Goal: Task Accomplishment & Management: Manage account settings

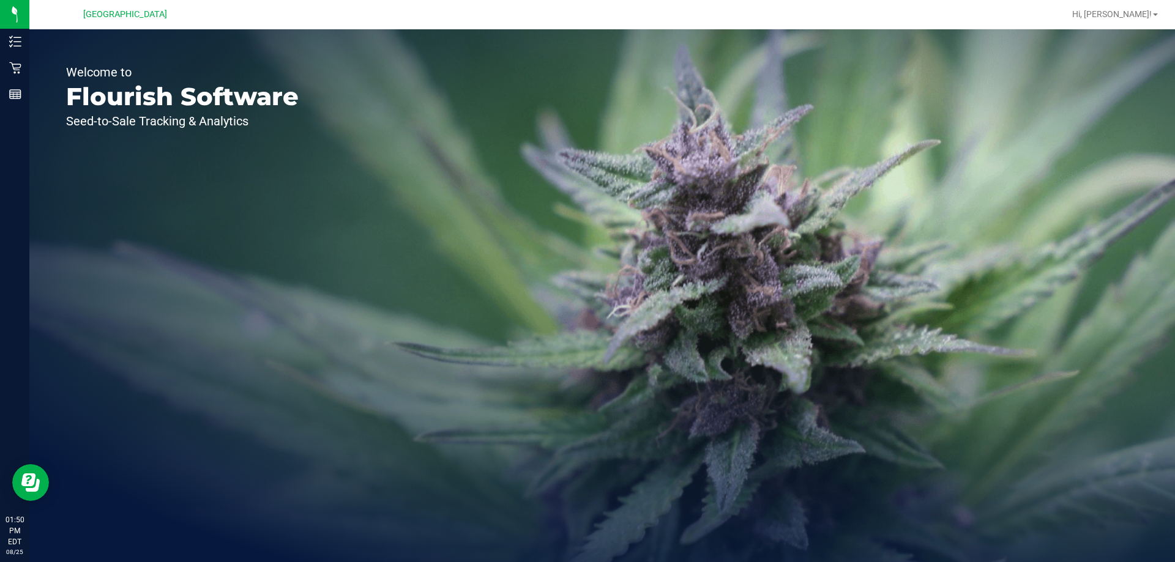
click at [338, 562] on div "Welcome to Flourish Software Seed-to-Sale Tracking & Analytics" at bounding box center [601, 295] width 1145 height 533
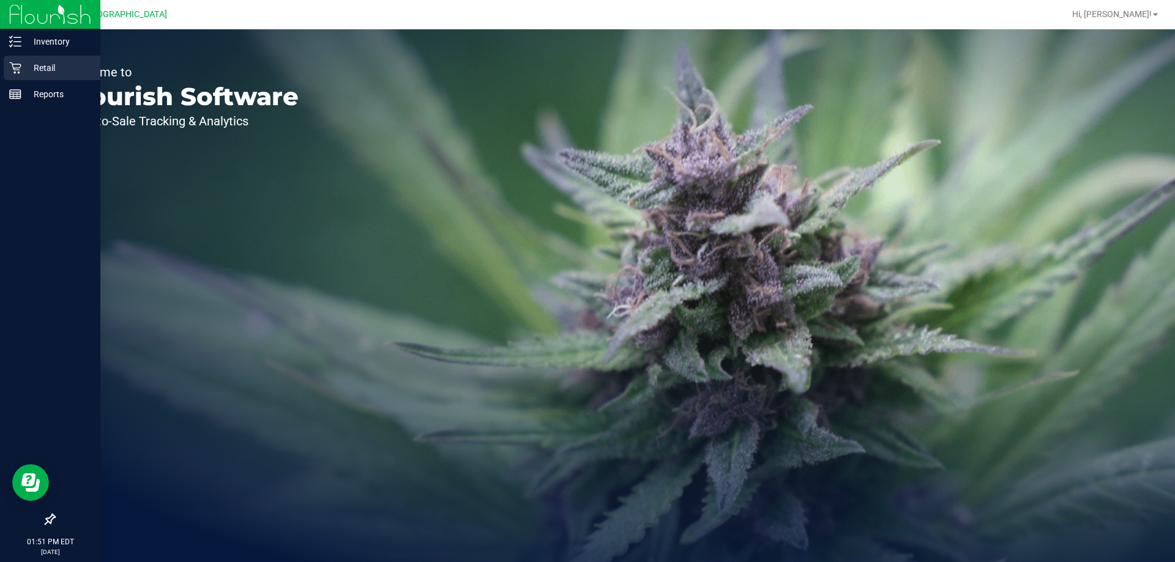
click at [10, 70] on icon at bounding box center [15, 68] width 12 height 12
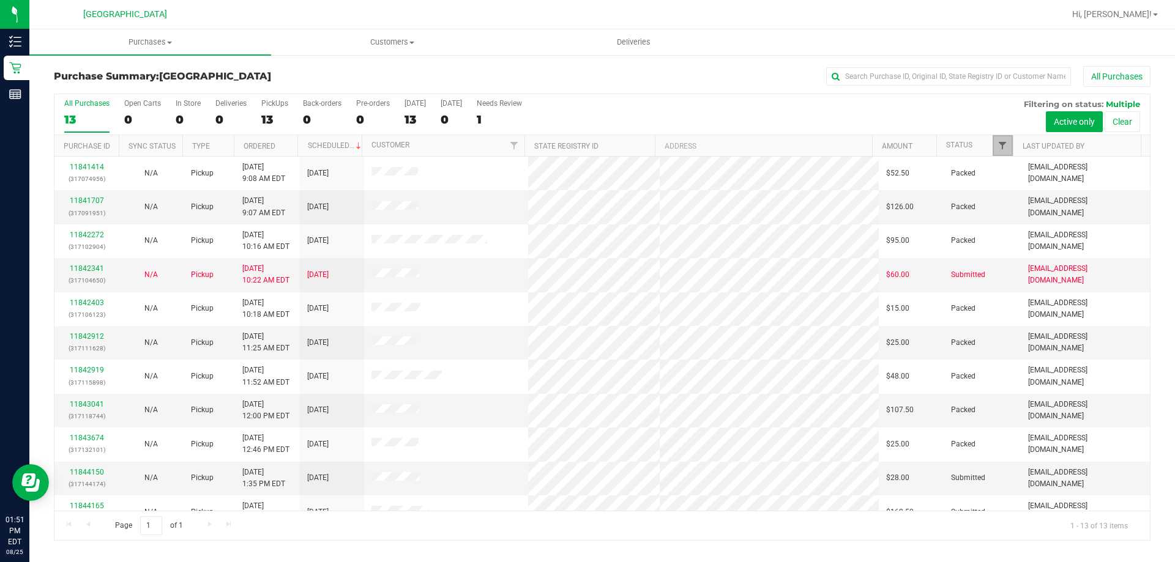
click at [1006, 146] on span "Filter" at bounding box center [1002, 146] width 10 height 10
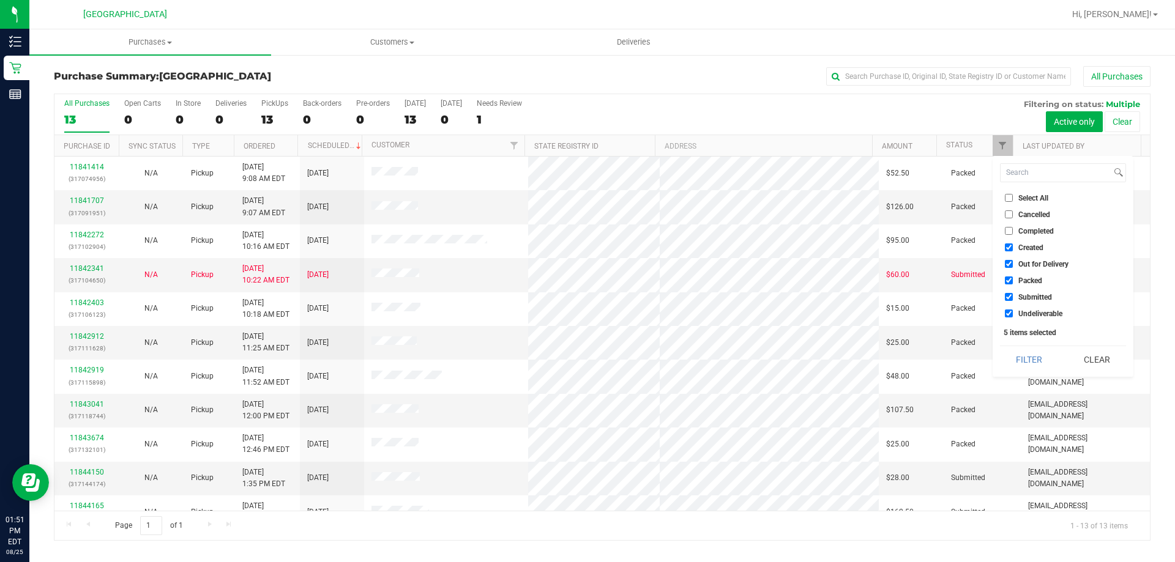
click at [1029, 280] on span "Packed" at bounding box center [1030, 280] width 24 height 7
click at [1013, 280] on input "Packed" at bounding box center [1009, 281] width 8 height 8
checkbox input "false"
click at [1037, 365] on button "Filter" at bounding box center [1029, 359] width 59 height 27
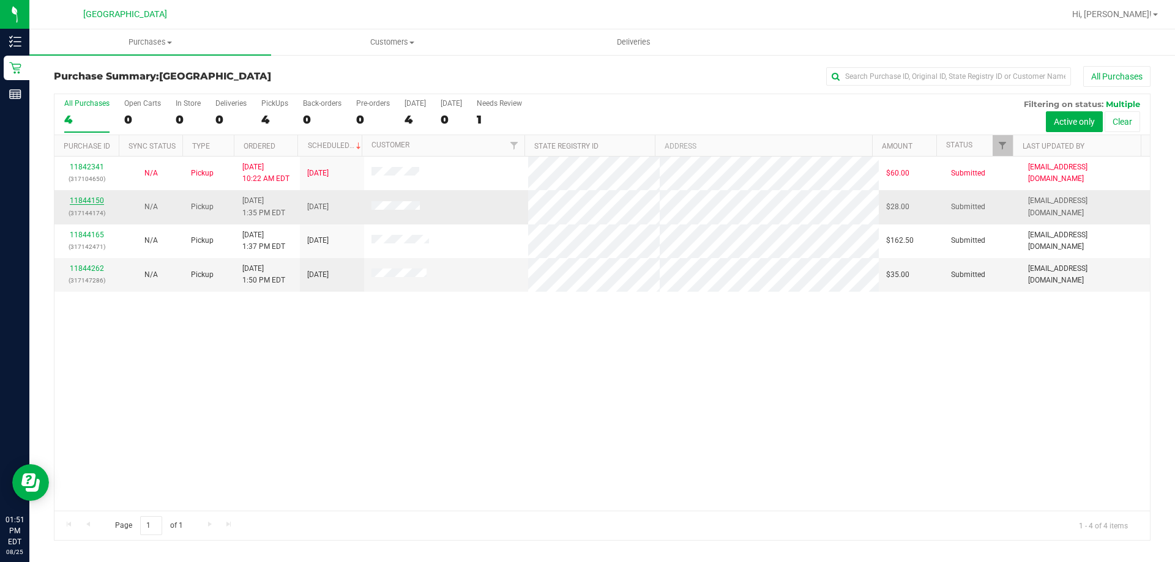
click at [99, 203] on link "11844150" at bounding box center [87, 200] width 34 height 9
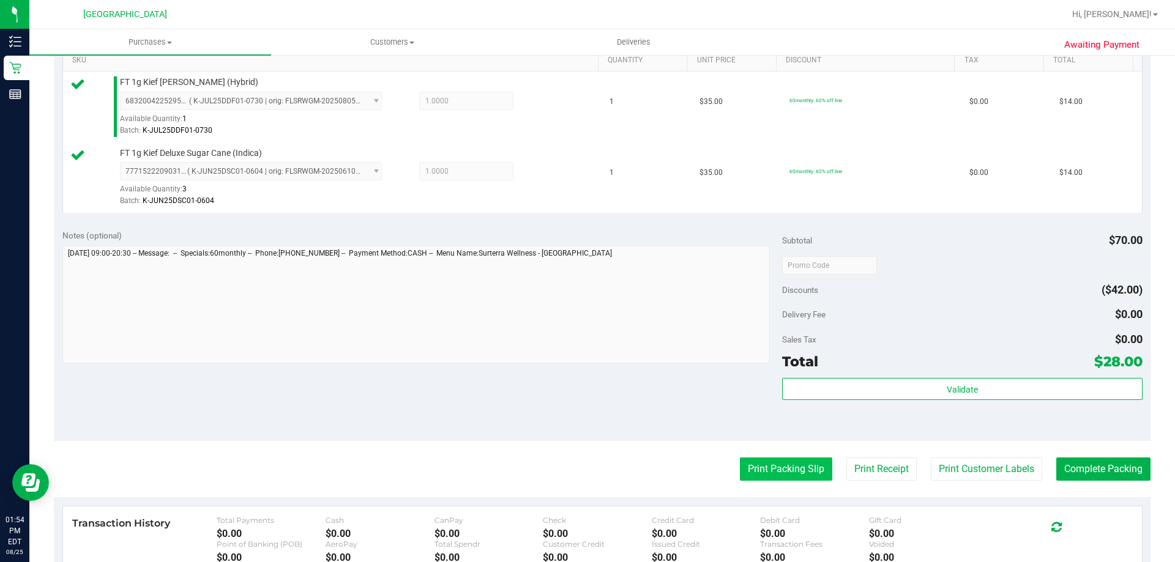
scroll to position [428, 0]
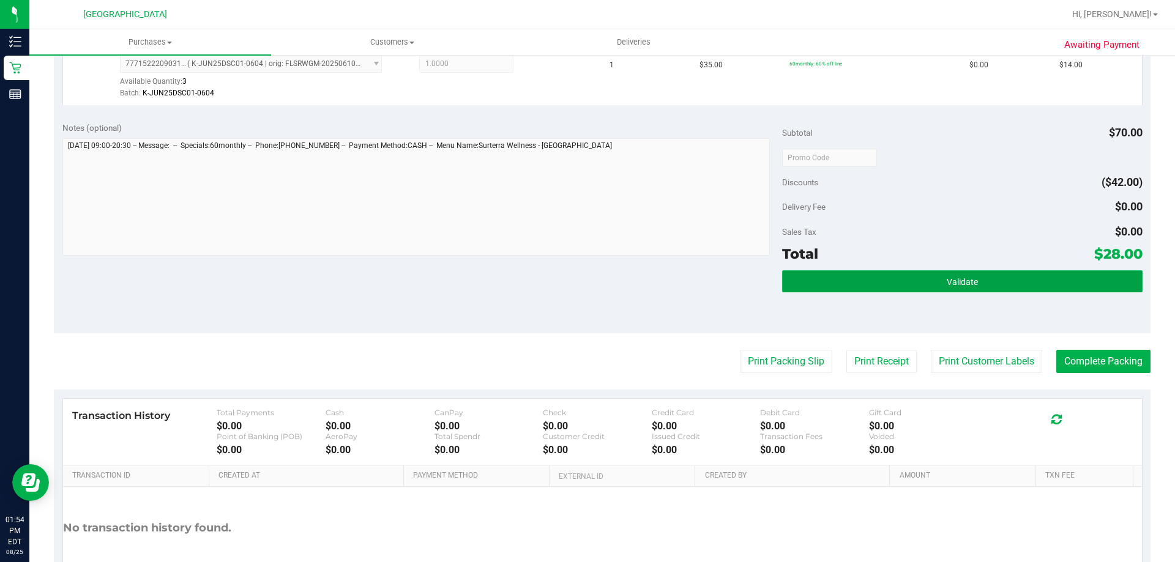
click at [866, 279] on button "Validate" at bounding box center [962, 281] width 360 height 22
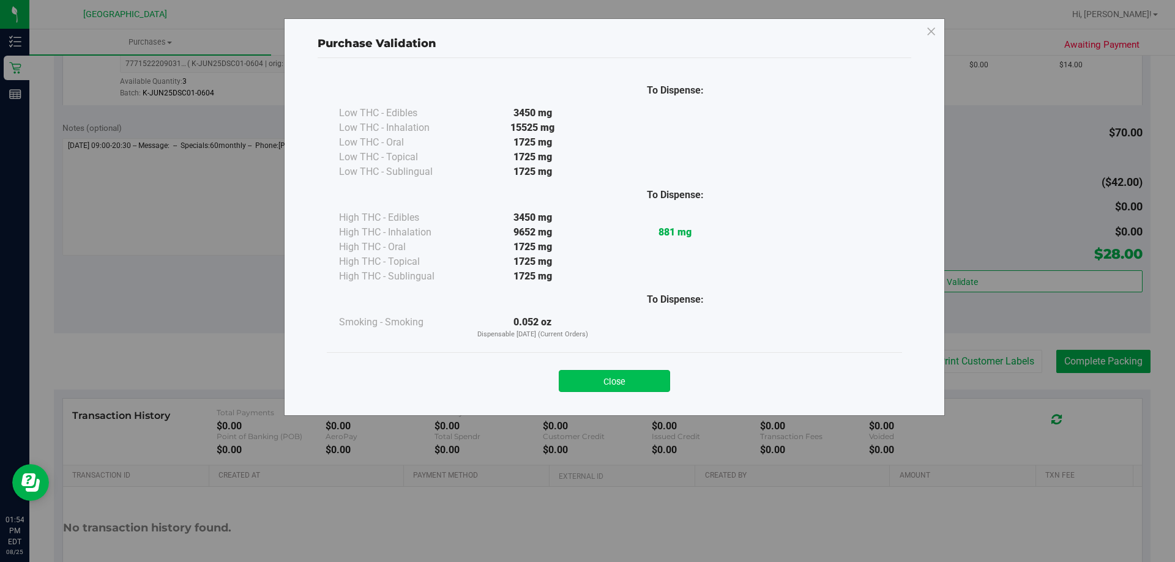
click at [606, 373] on button "Close" at bounding box center [614, 381] width 111 height 22
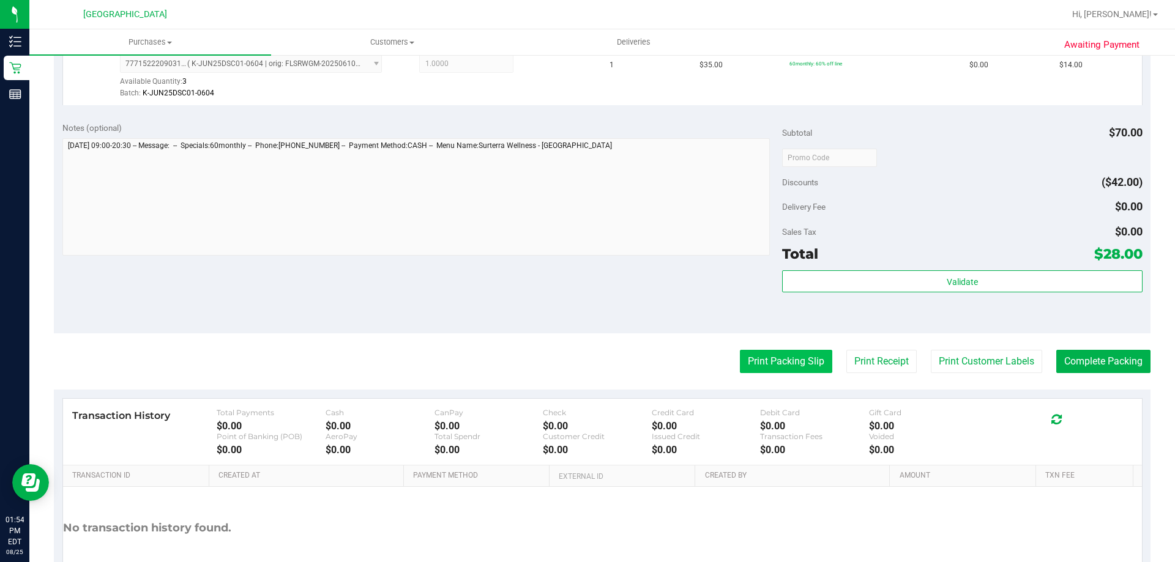
click at [759, 356] on button "Print Packing Slip" at bounding box center [786, 361] width 92 height 23
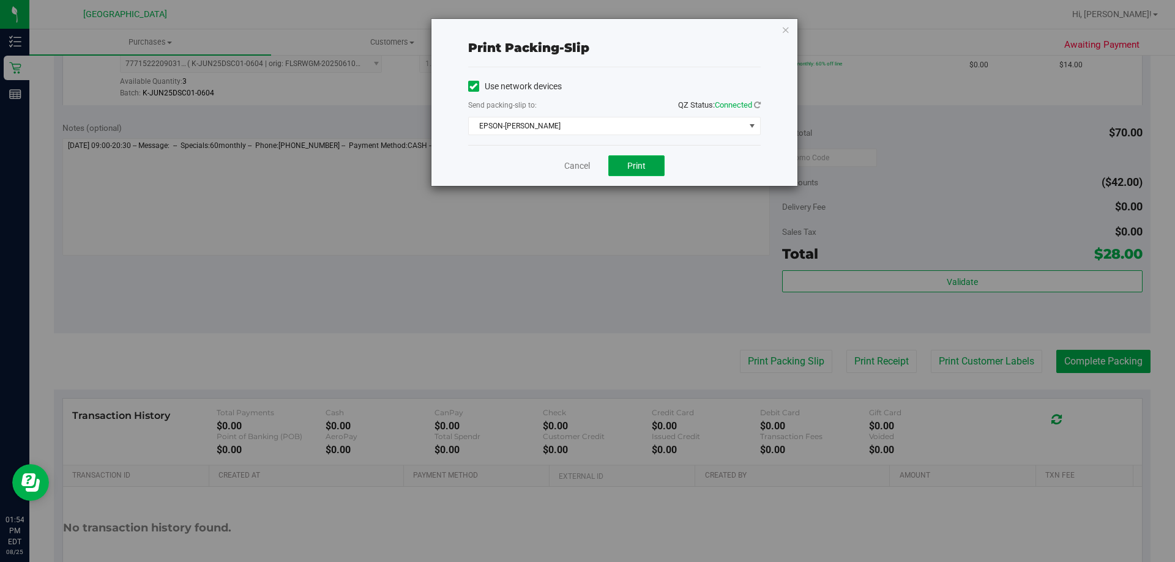
click at [647, 162] on button "Print" at bounding box center [636, 165] width 56 height 21
click at [784, 33] on icon "button" at bounding box center [785, 29] width 9 height 15
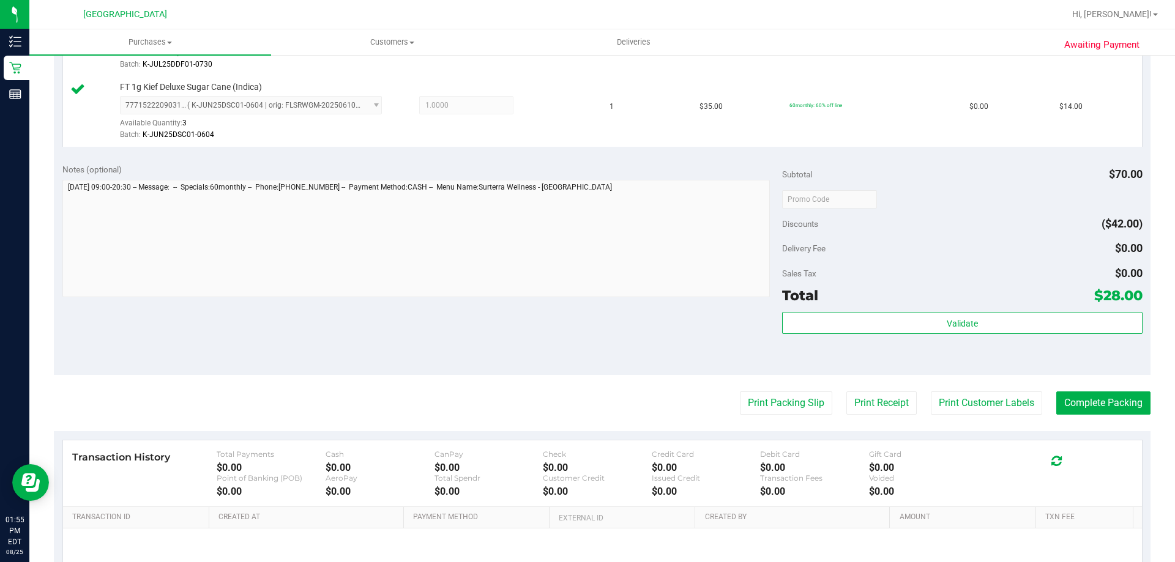
scroll to position [367, 0]
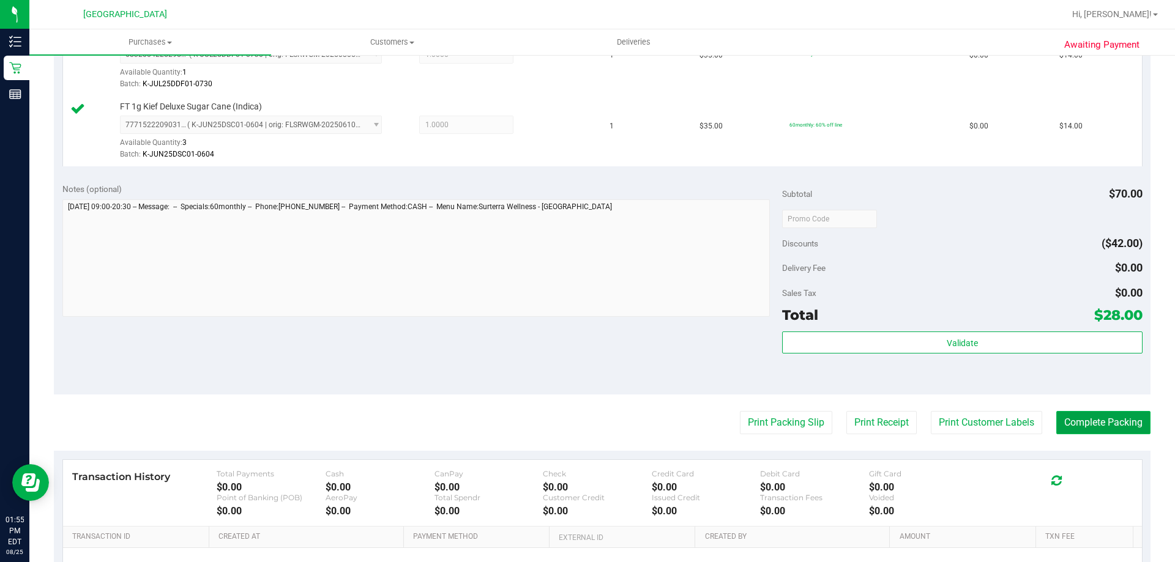
click at [1107, 430] on button "Complete Packing" at bounding box center [1103, 422] width 94 height 23
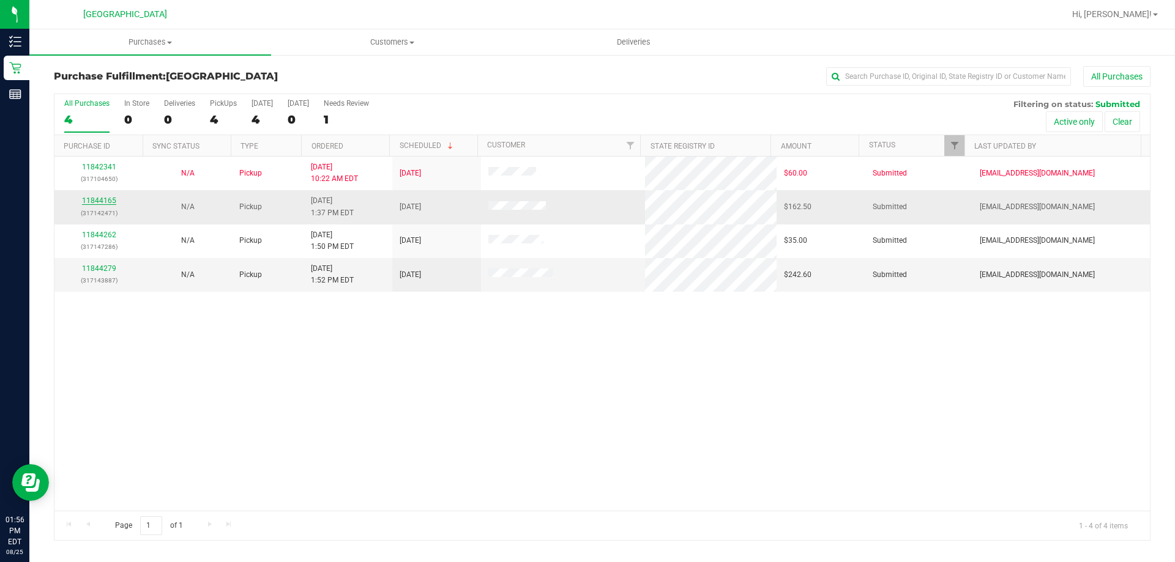
click at [110, 199] on link "11844165" at bounding box center [99, 200] width 34 height 9
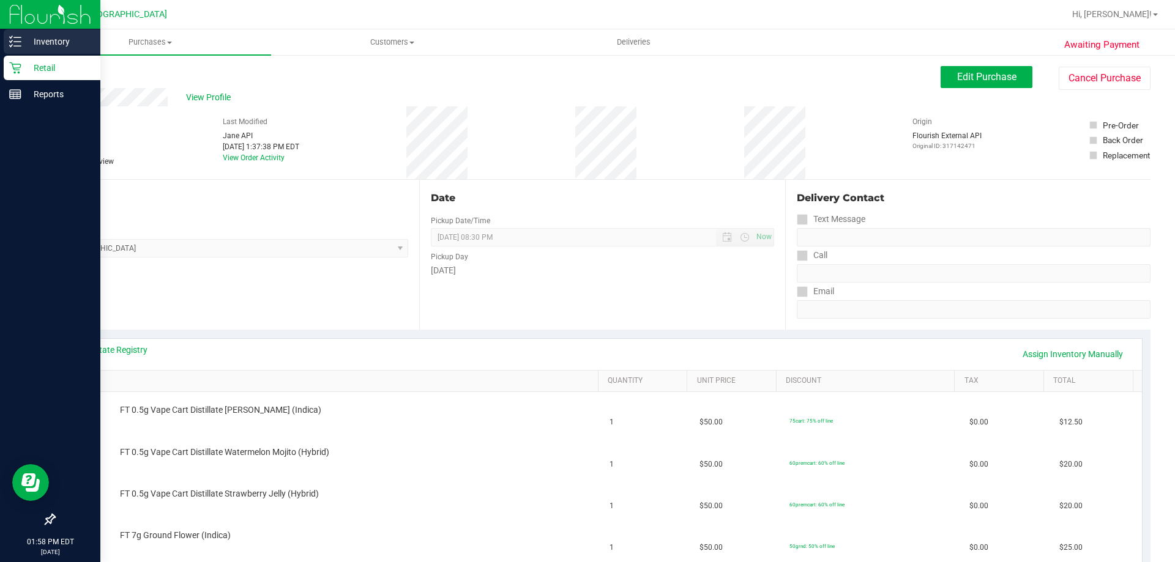
click at [17, 42] on line at bounding box center [17, 42] width 7 height 0
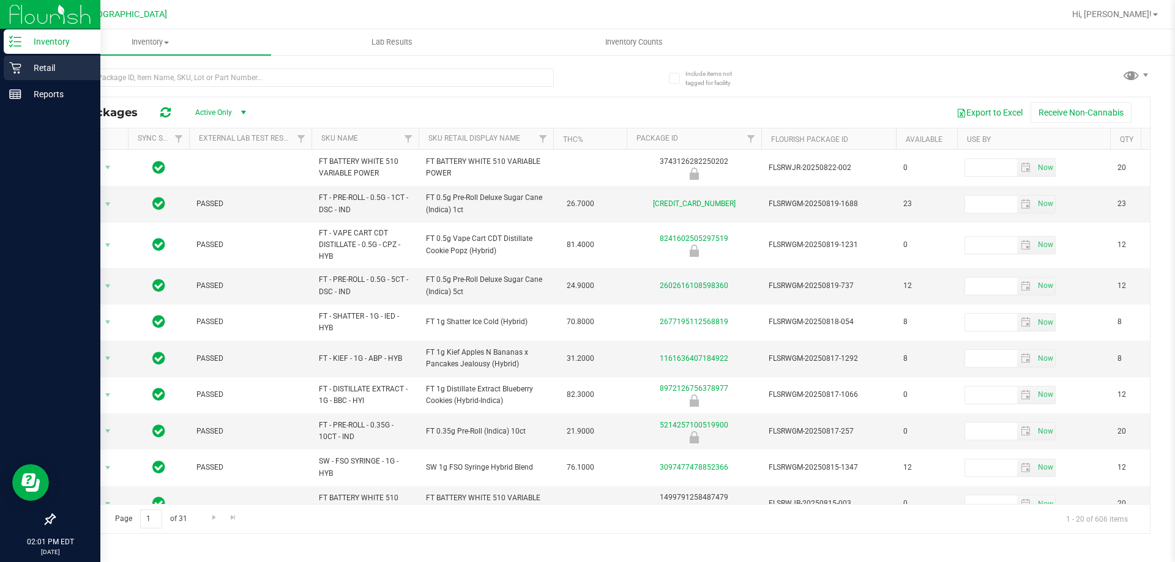
click at [38, 63] on p "Retail" at bounding box center [57, 68] width 73 height 15
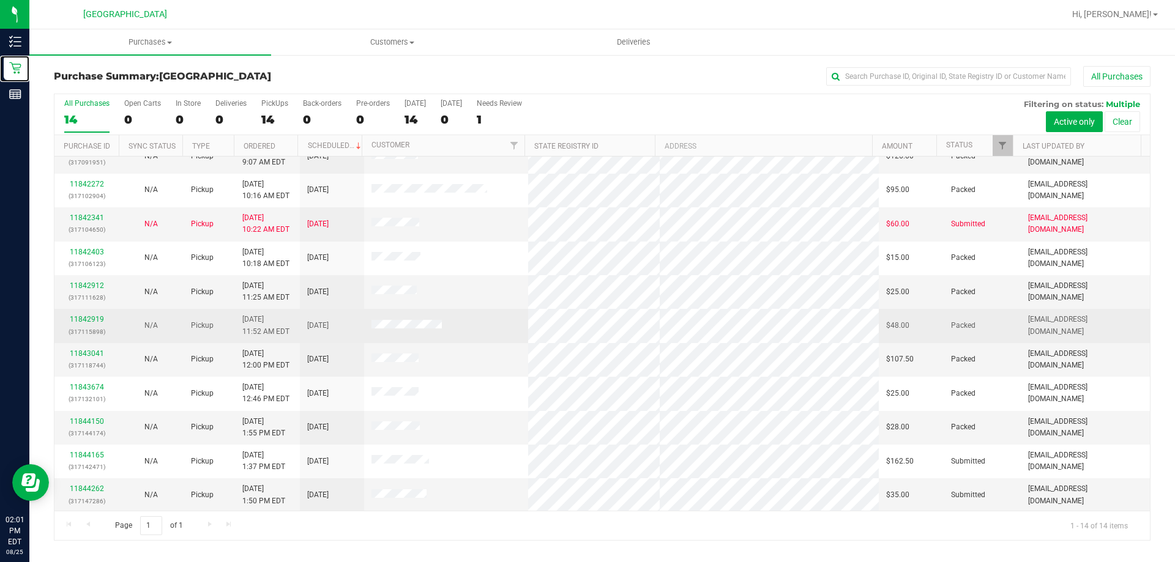
scroll to position [120, 0]
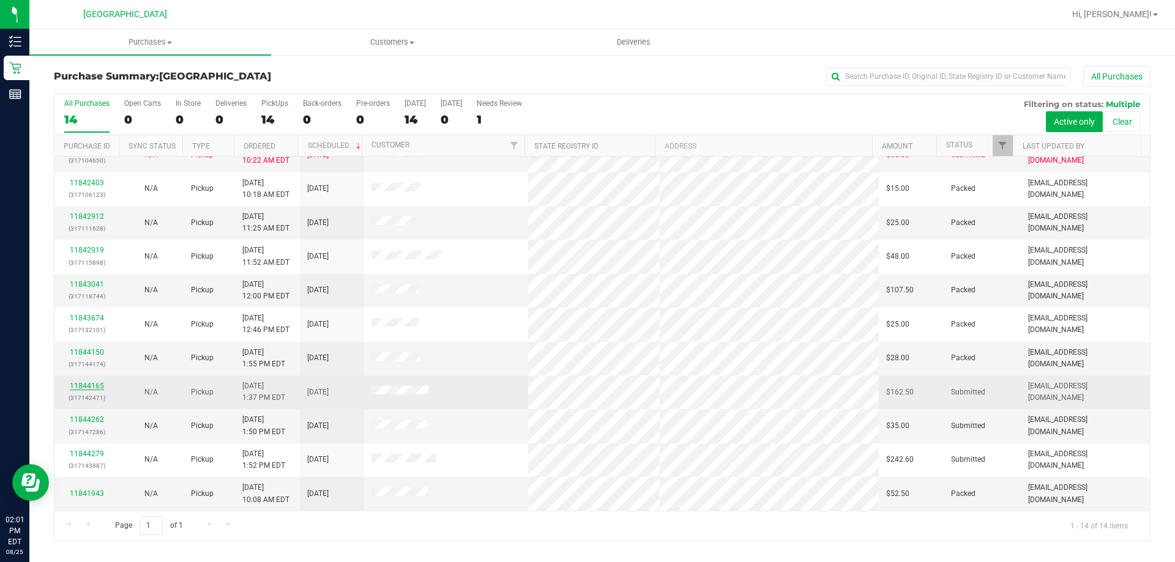
click at [80, 384] on link "11844165" at bounding box center [87, 386] width 34 height 9
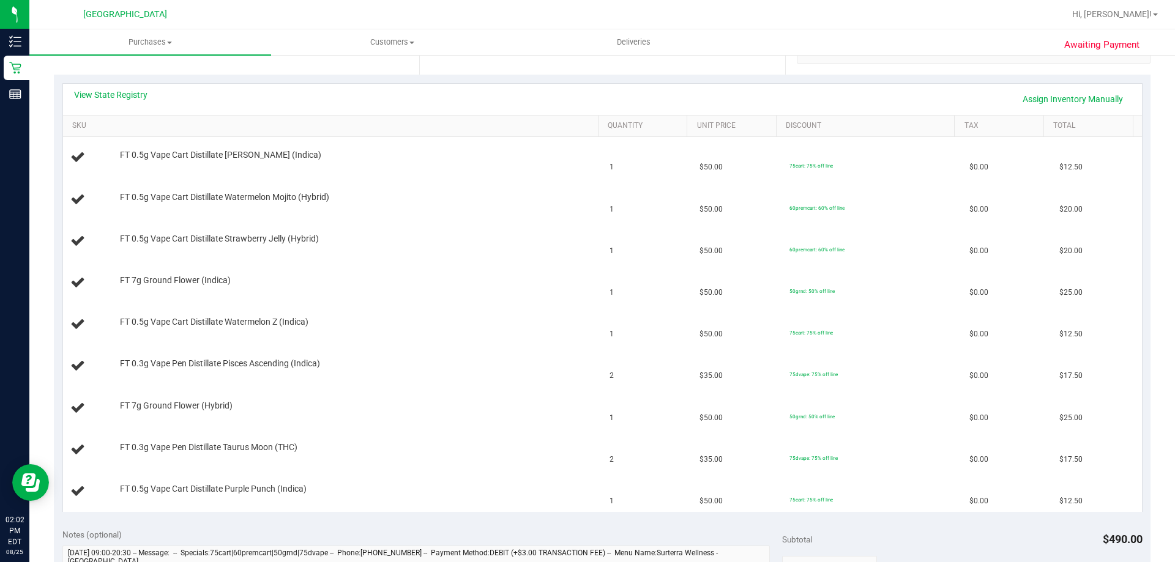
scroll to position [245, 0]
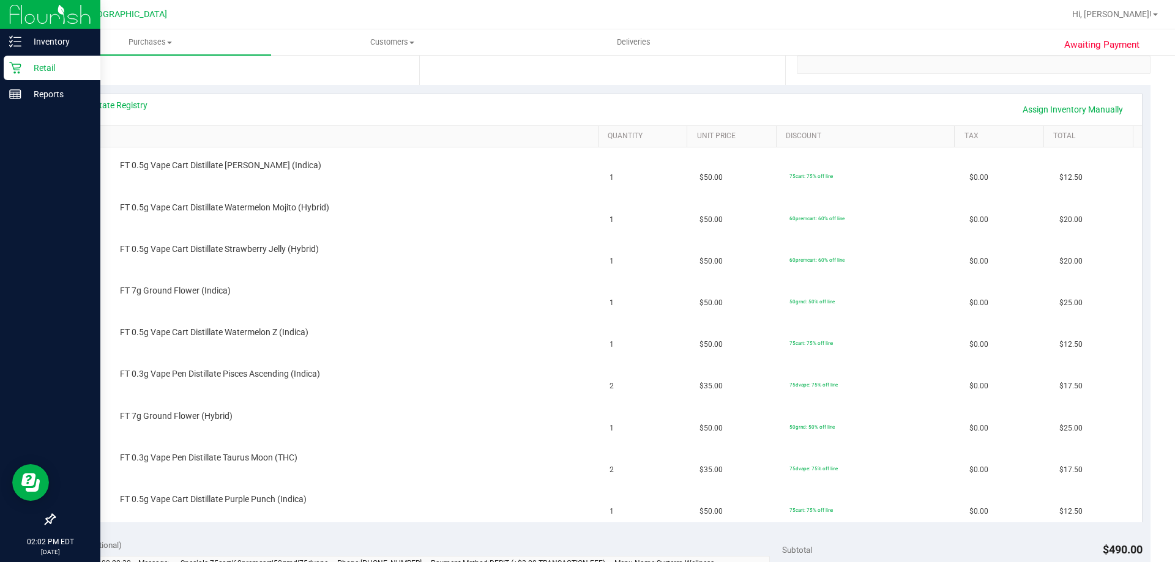
click at [34, 69] on p "Retail" at bounding box center [57, 68] width 73 height 15
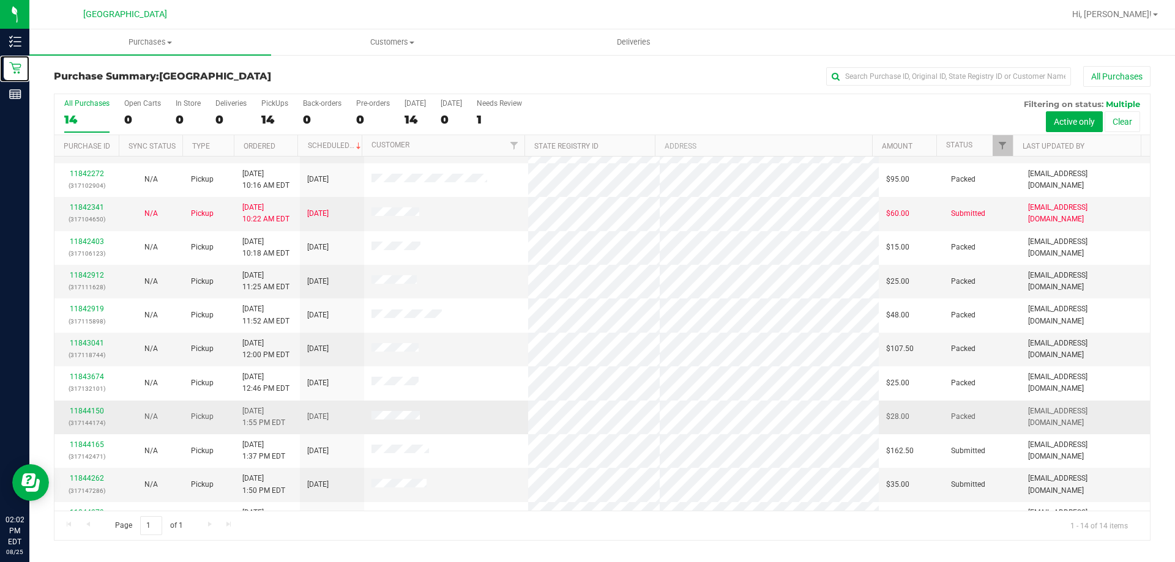
scroll to position [120, 0]
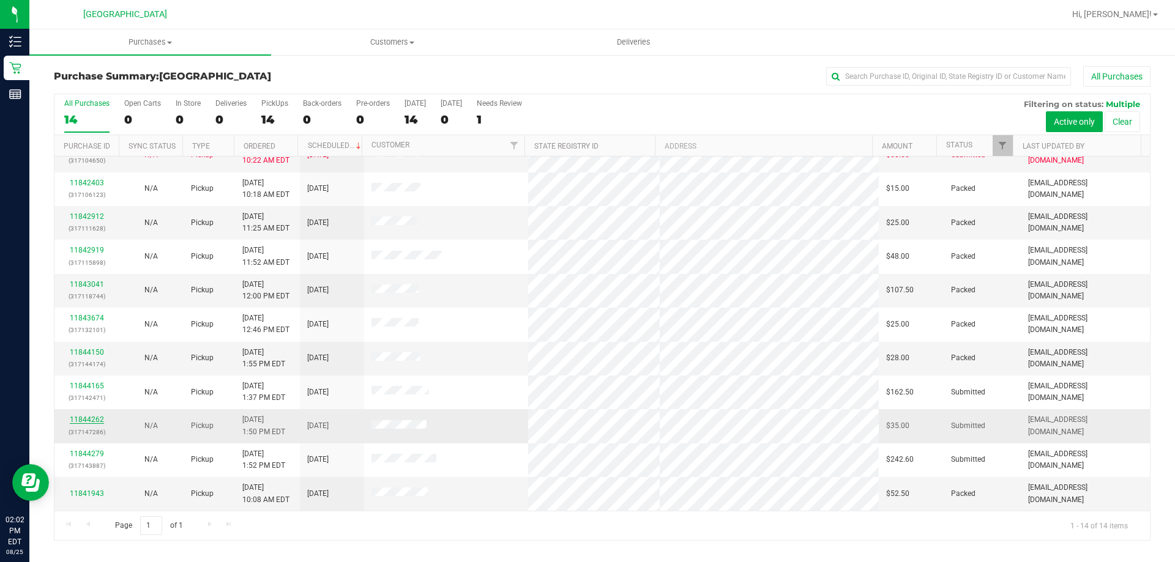
click at [92, 419] on link "11844262" at bounding box center [87, 419] width 34 height 9
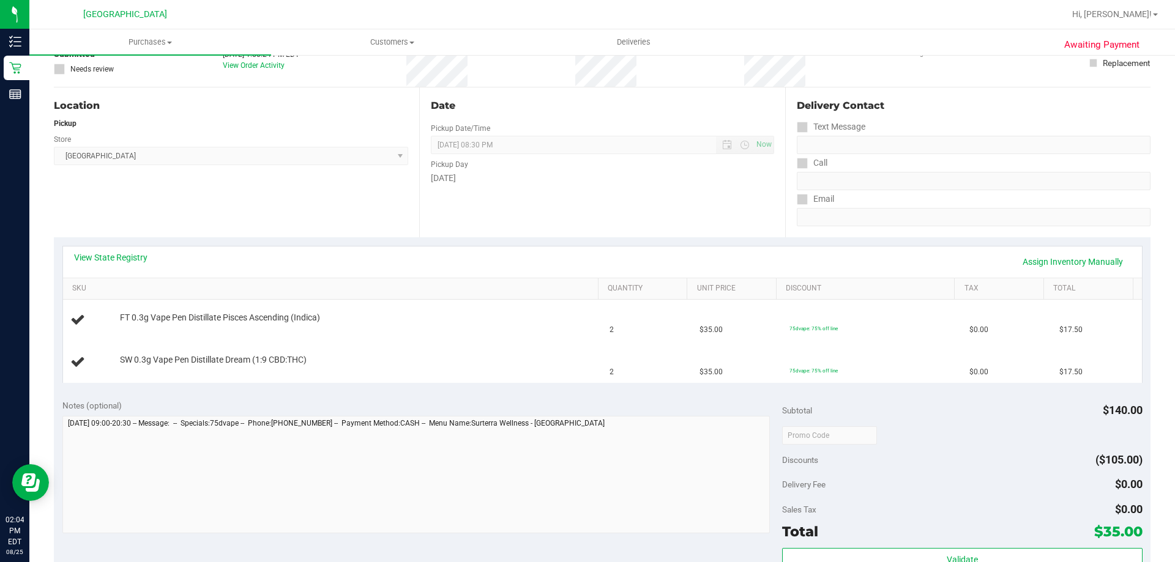
scroll to position [122, 0]
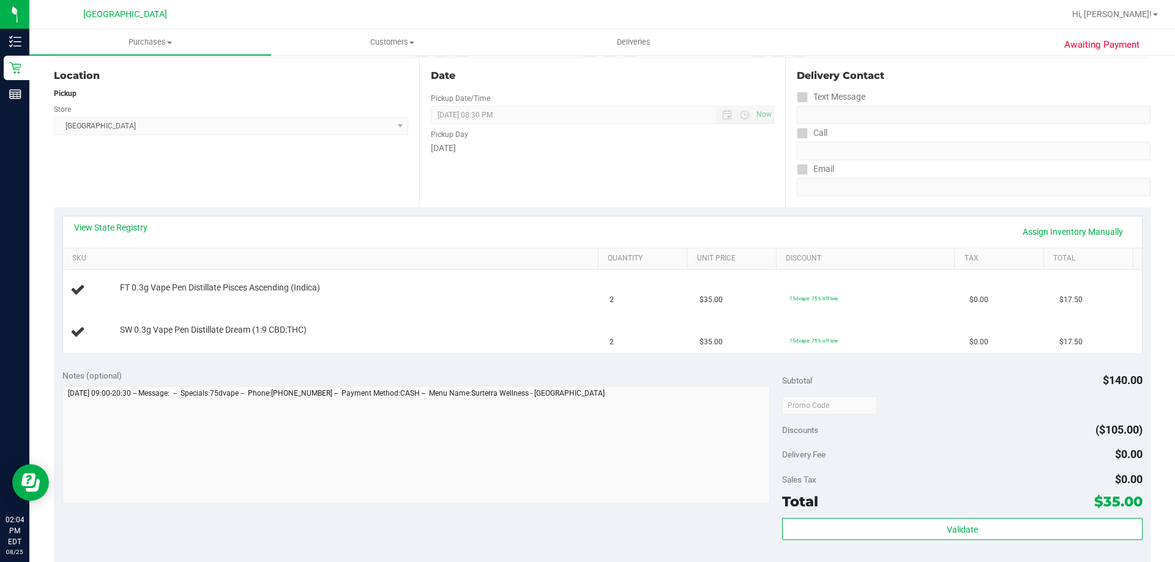
click at [393, 232] on div "View State Registry Assign Inventory Manually" at bounding box center [602, 232] width 1057 height 21
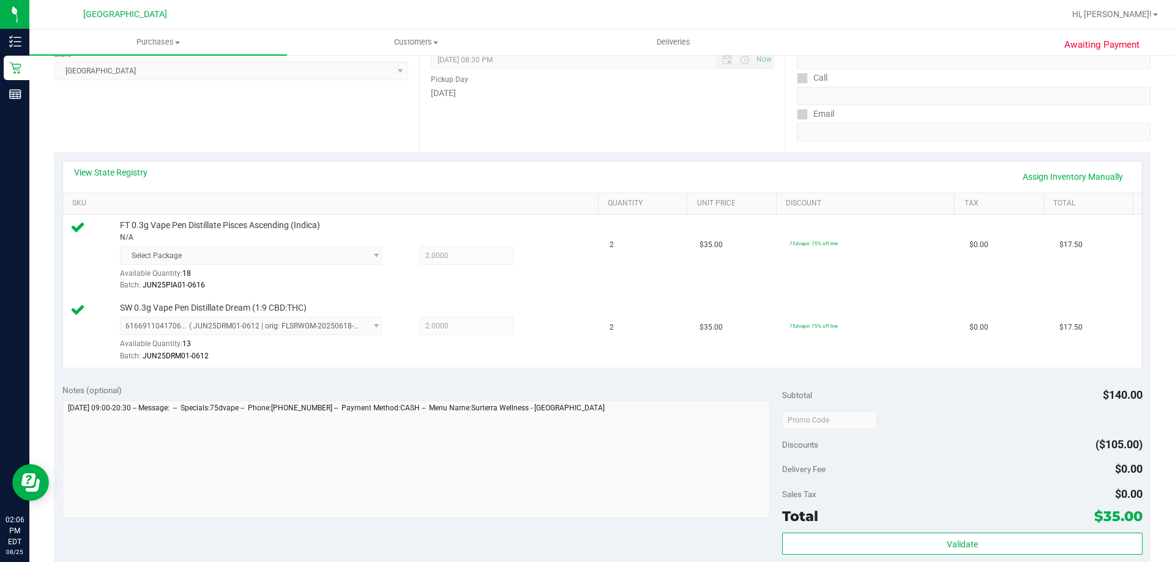
scroll to position [245, 0]
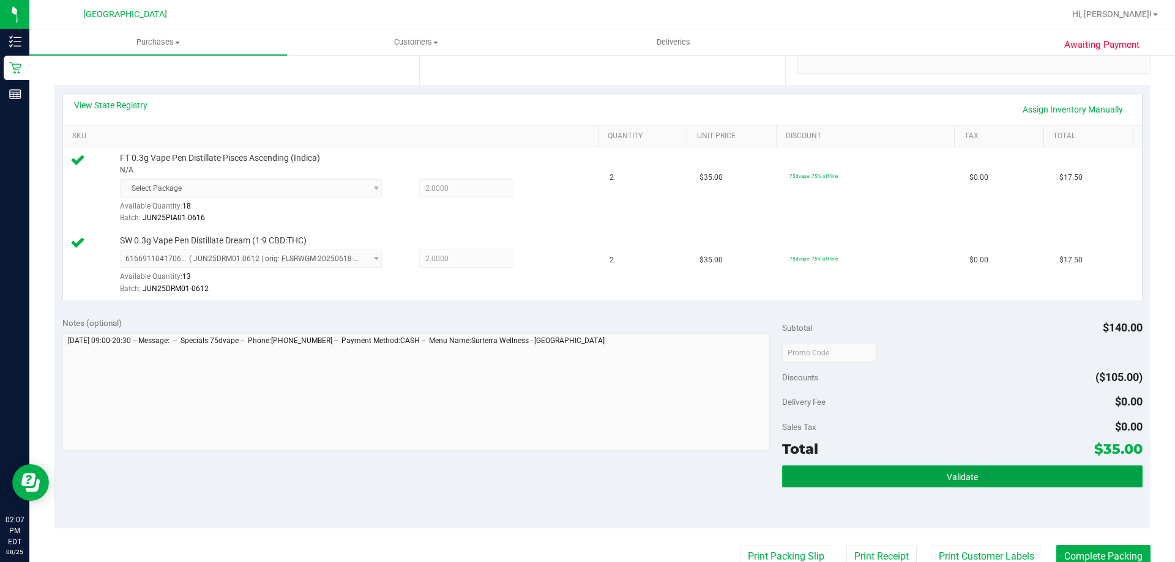
click at [888, 474] on button "Validate" at bounding box center [962, 477] width 360 height 22
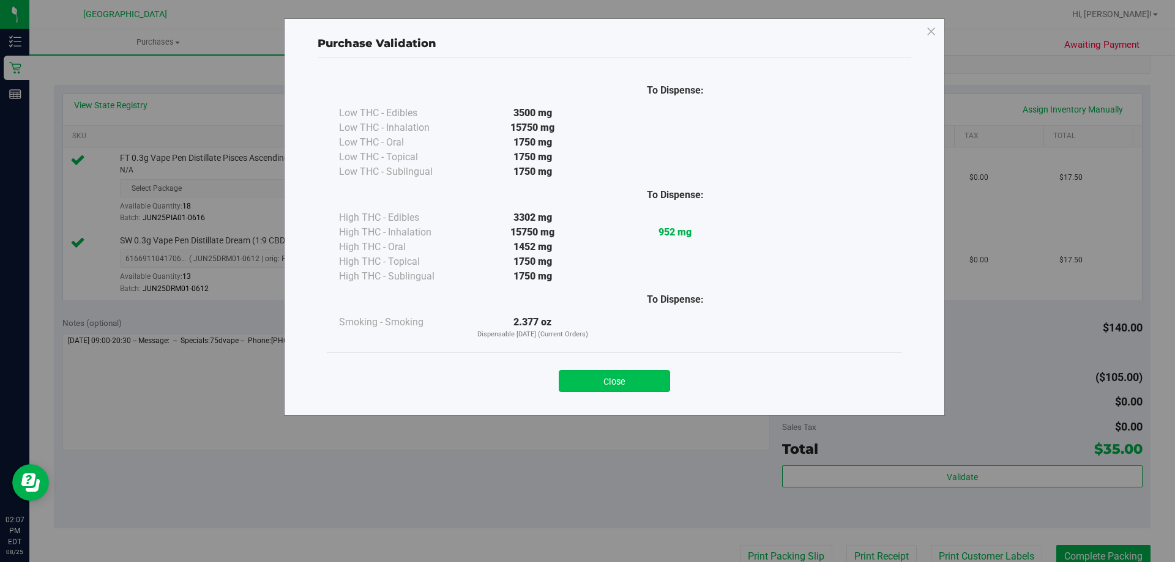
click at [644, 371] on button "Close" at bounding box center [614, 381] width 111 height 22
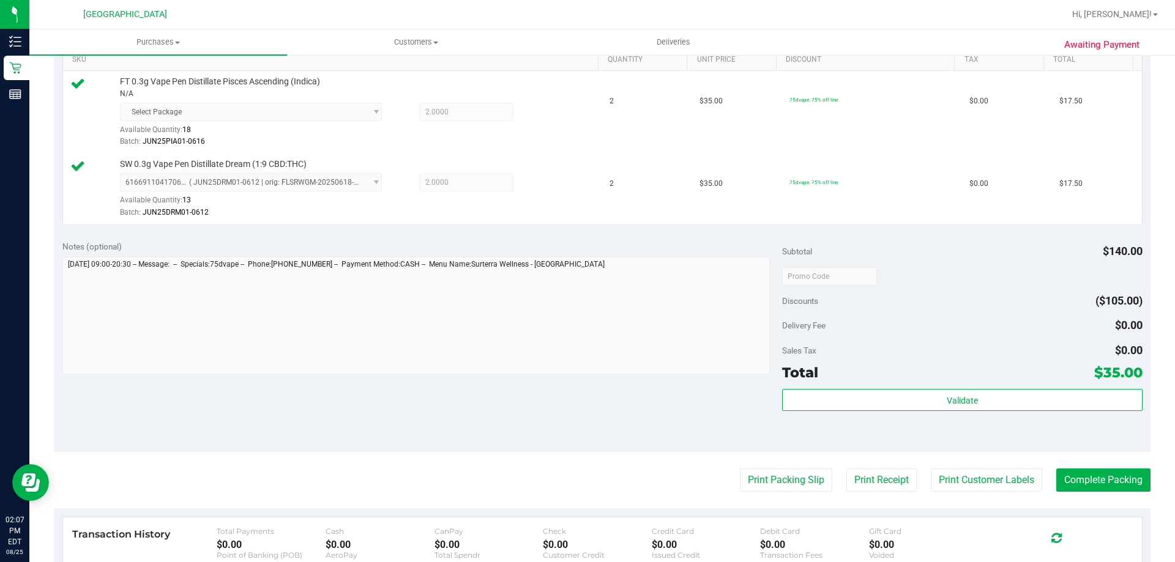
scroll to position [428, 0]
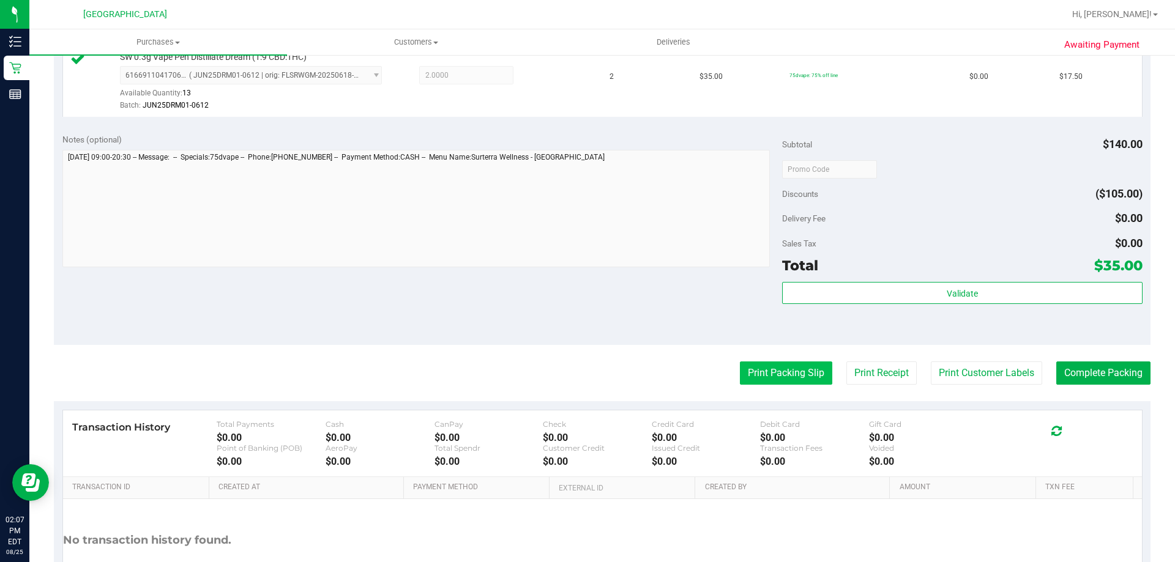
click at [772, 378] on button "Print Packing Slip" at bounding box center [786, 373] width 92 height 23
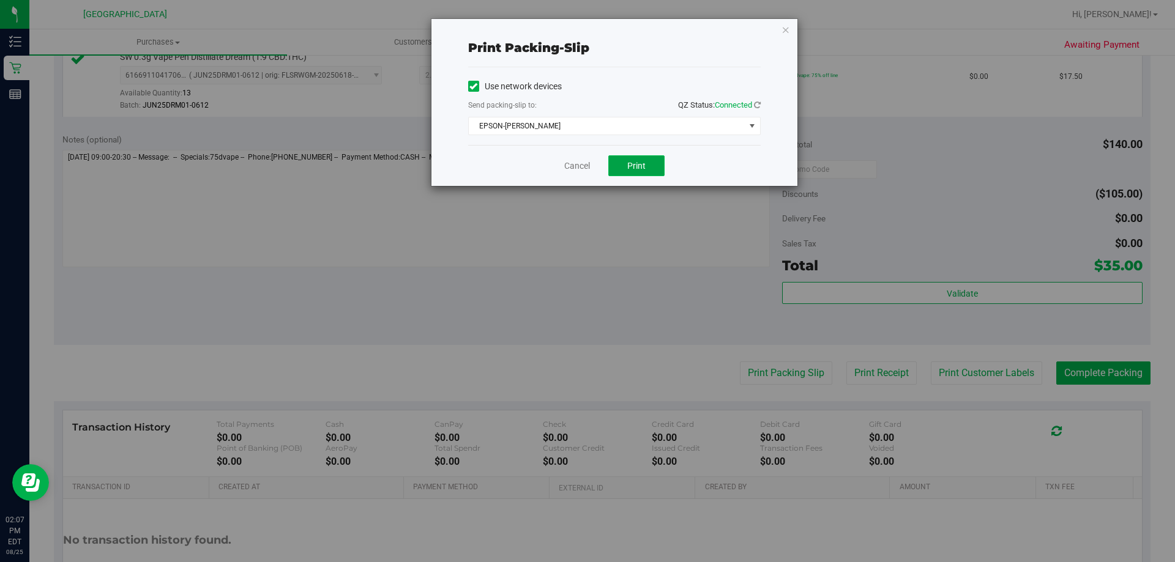
click at [658, 169] on button "Print" at bounding box center [636, 165] width 56 height 21
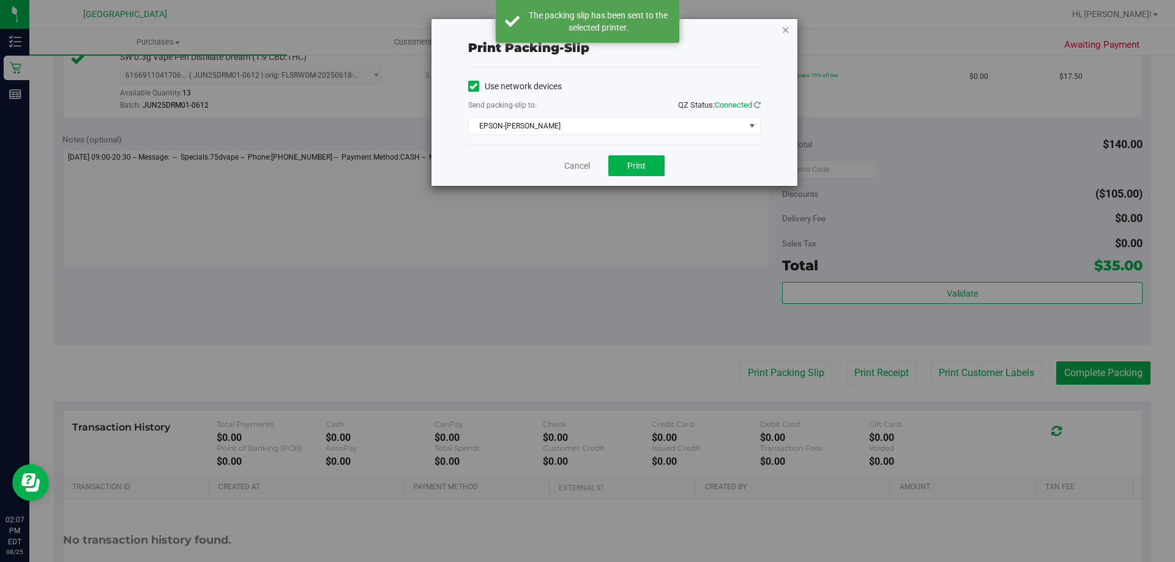
click at [787, 30] on icon "button" at bounding box center [785, 29] width 9 height 15
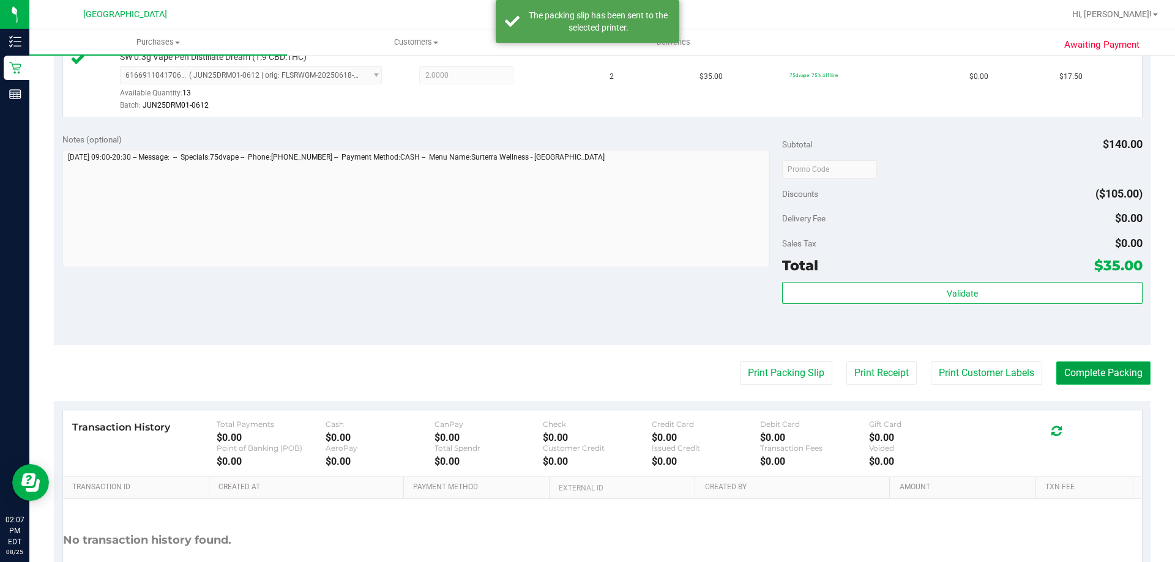
click at [1089, 364] on button "Complete Packing" at bounding box center [1103, 373] width 94 height 23
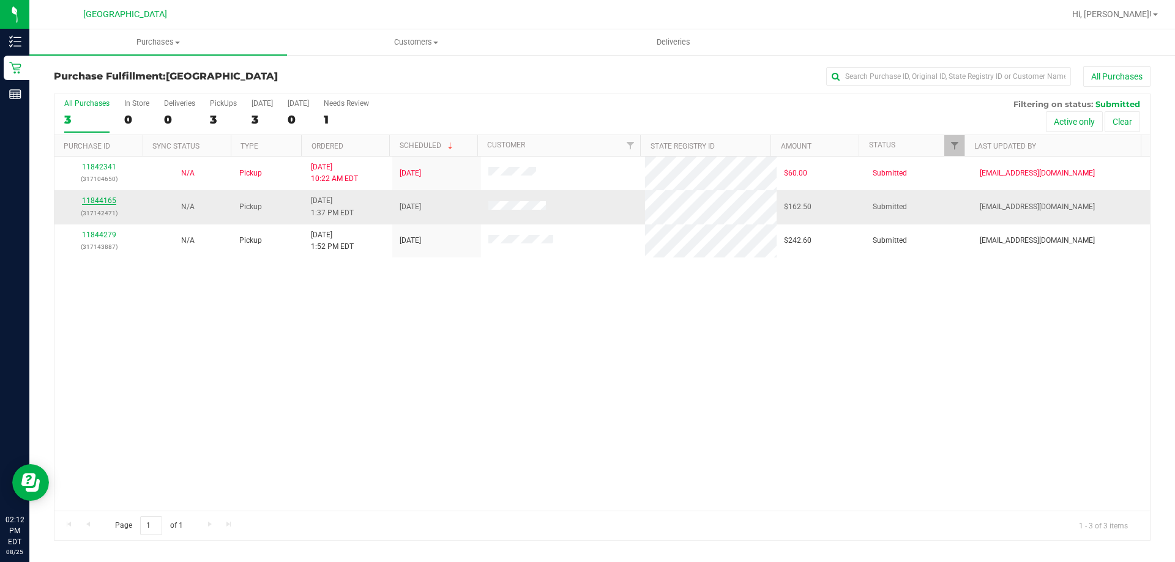
click at [92, 201] on link "11844165" at bounding box center [99, 200] width 34 height 9
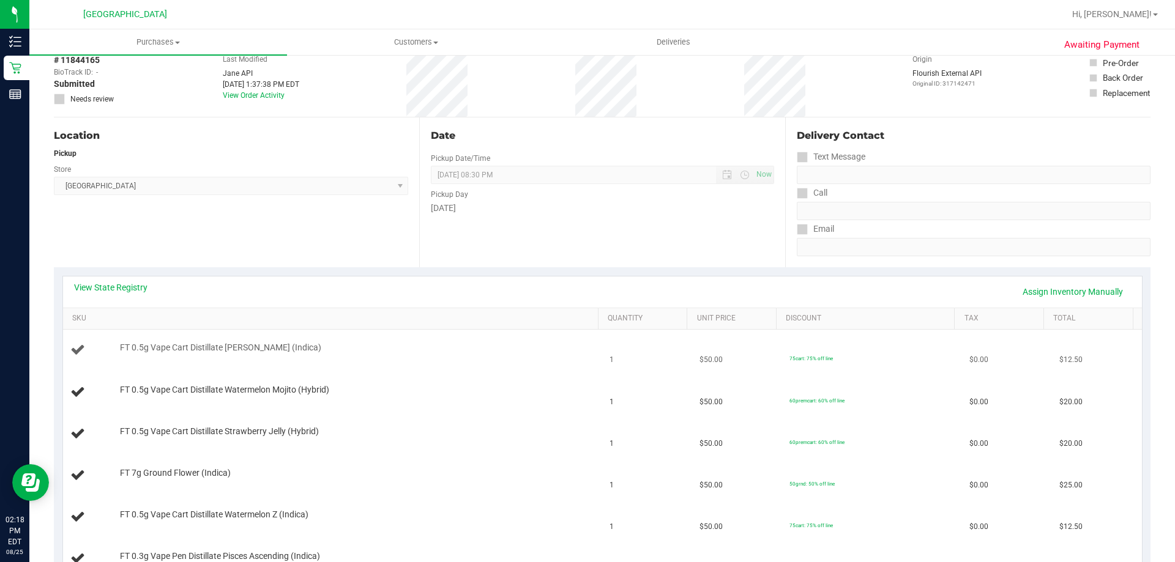
scroll to position [184, 0]
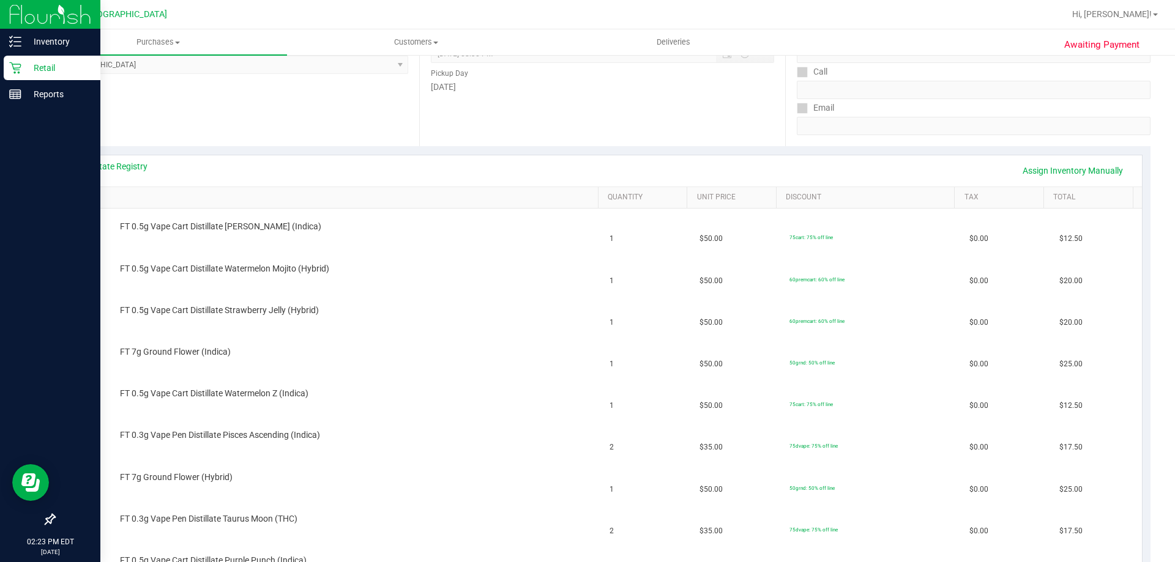
click at [46, 65] on p "Retail" at bounding box center [57, 68] width 73 height 15
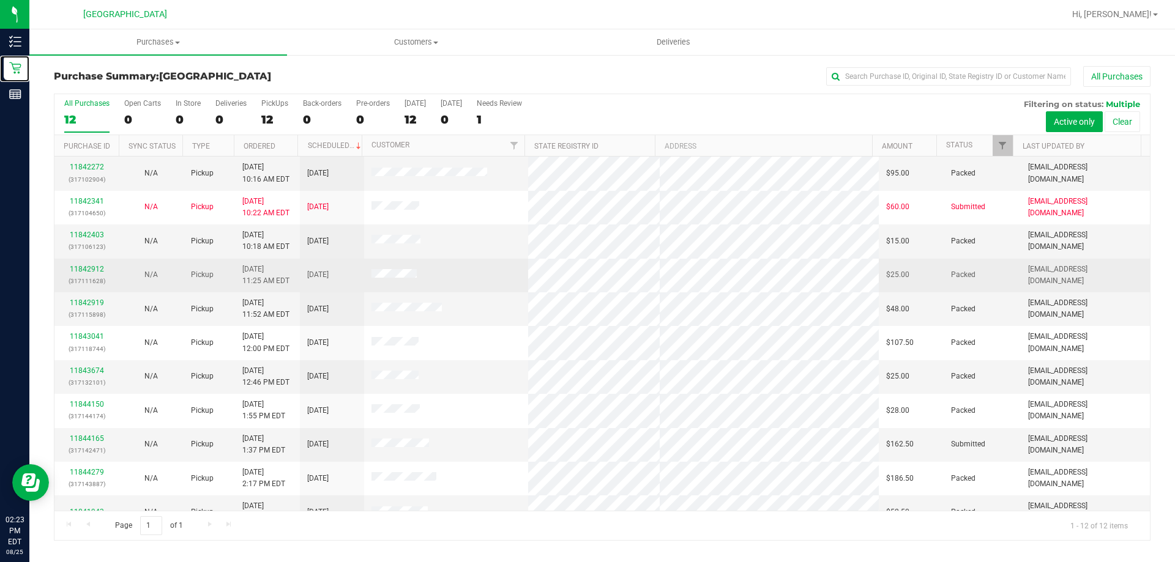
scroll to position [52, 0]
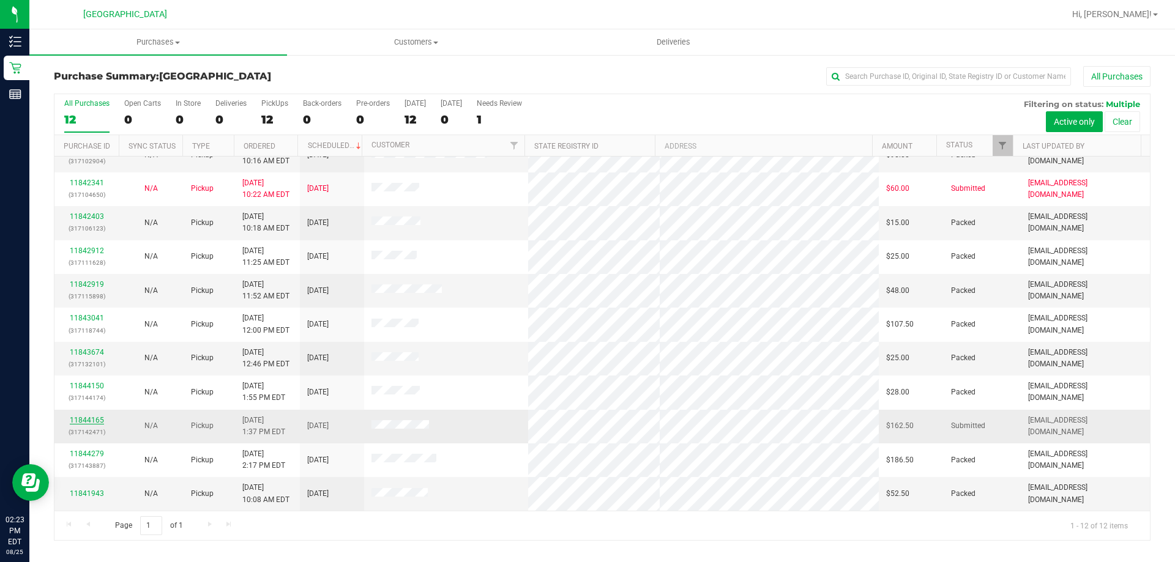
click at [92, 419] on link "11844165" at bounding box center [87, 420] width 34 height 9
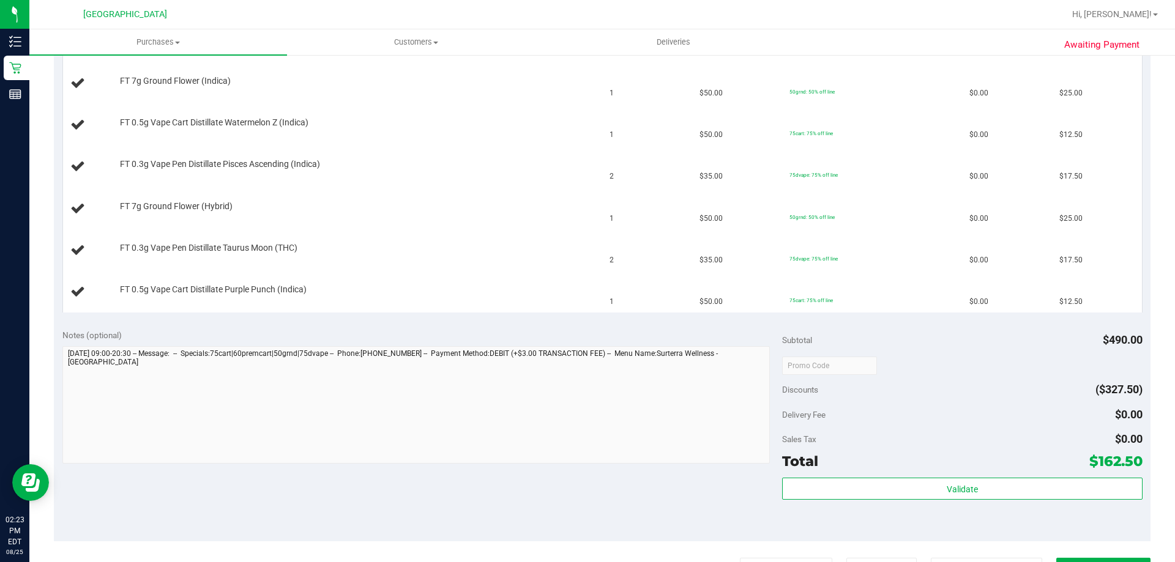
scroll to position [551, 0]
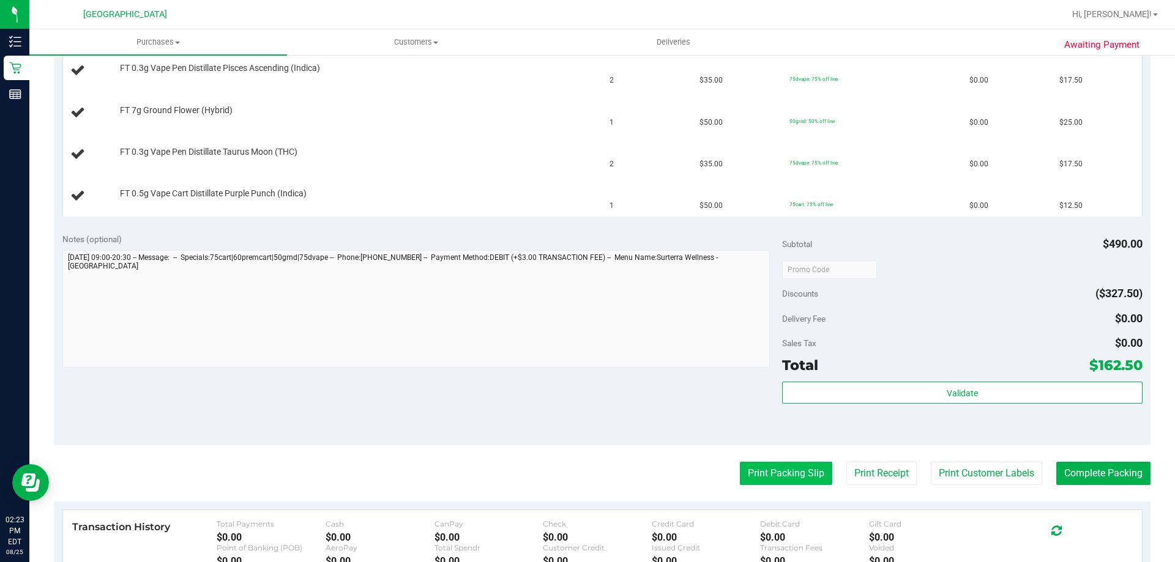
click at [797, 467] on button "Print Packing Slip" at bounding box center [786, 473] width 92 height 23
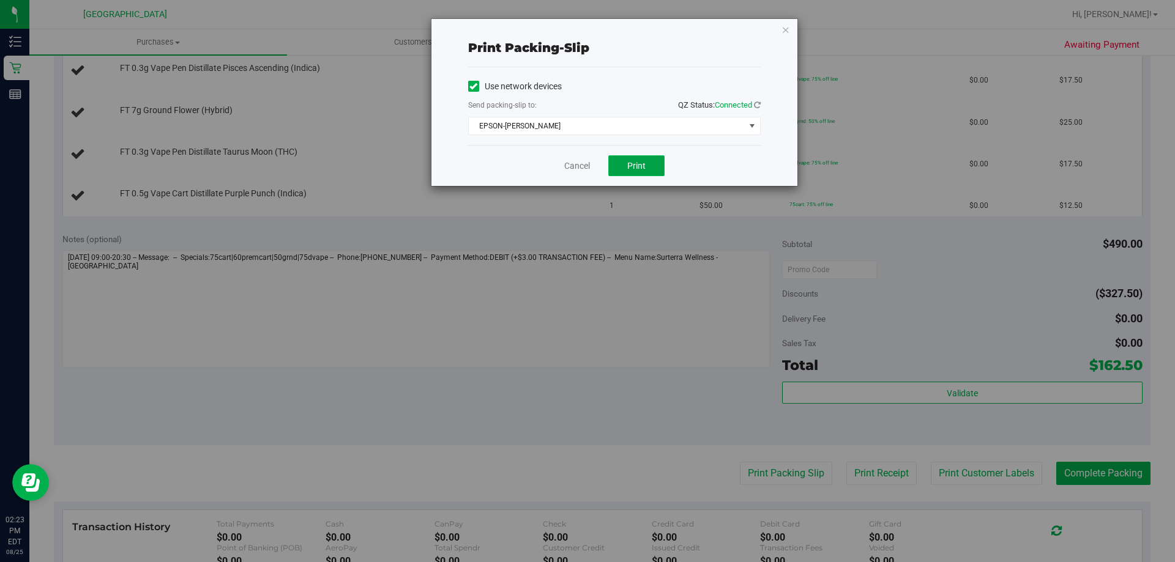
click at [642, 162] on span "Print" at bounding box center [636, 166] width 18 height 10
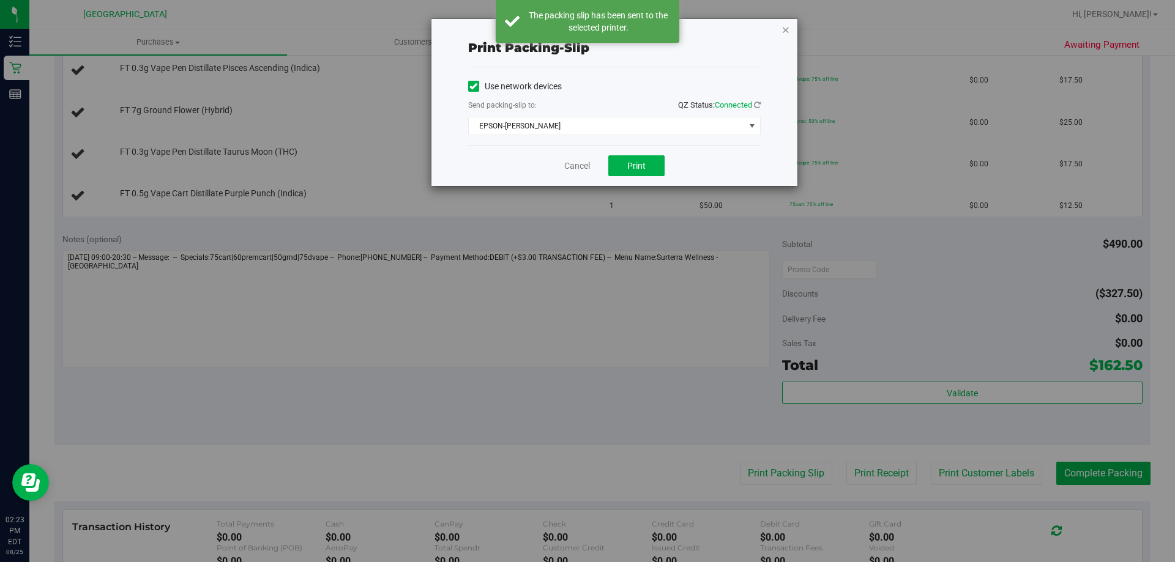
click at [788, 28] on icon "button" at bounding box center [785, 29] width 9 height 15
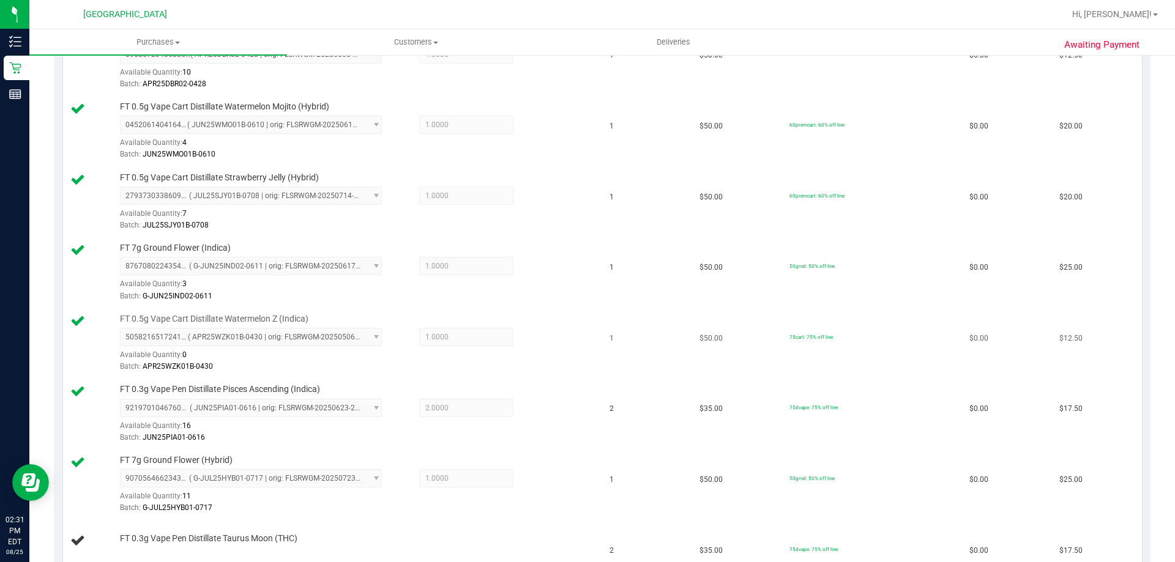
scroll to position [0, 0]
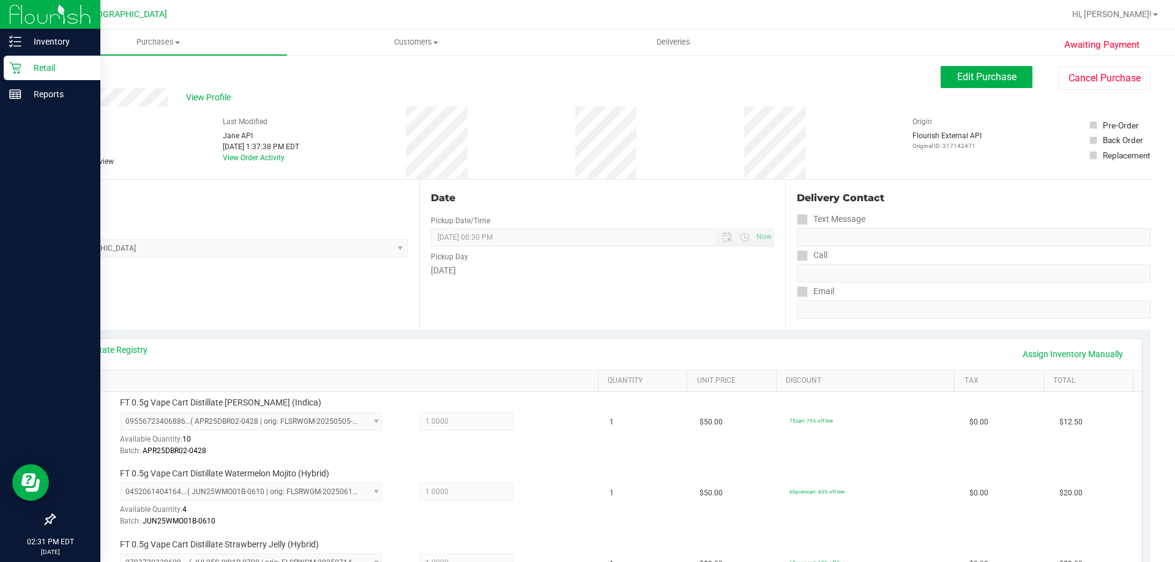
click at [32, 64] on p "Retail" at bounding box center [57, 68] width 73 height 15
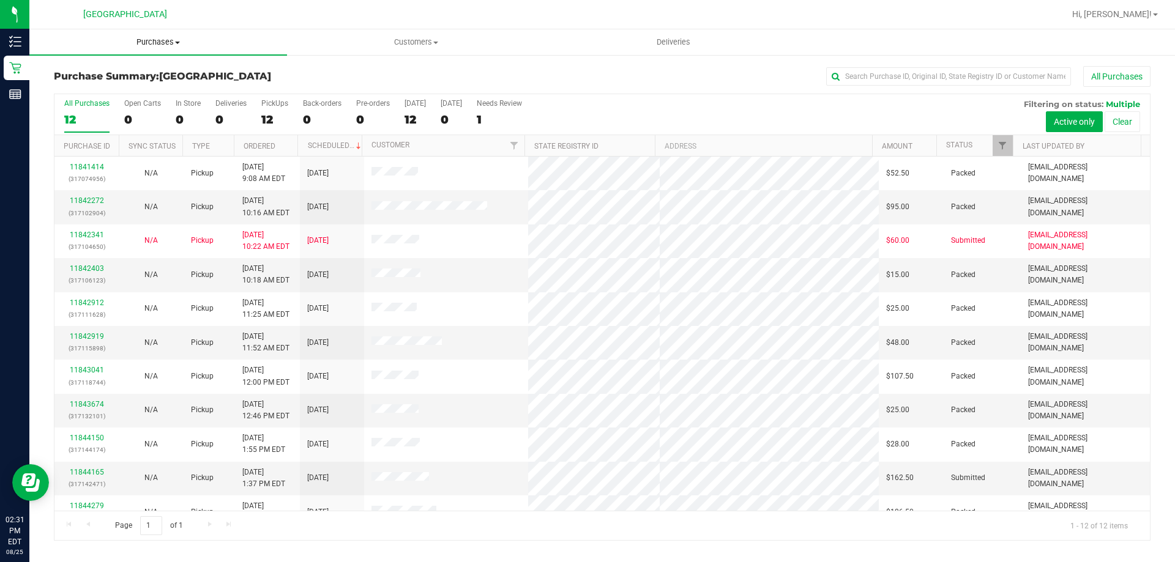
click at [158, 41] on span "Purchases" at bounding box center [158, 42] width 258 height 11
click at [83, 102] on span "All purchases" at bounding box center [72, 103] width 87 height 10
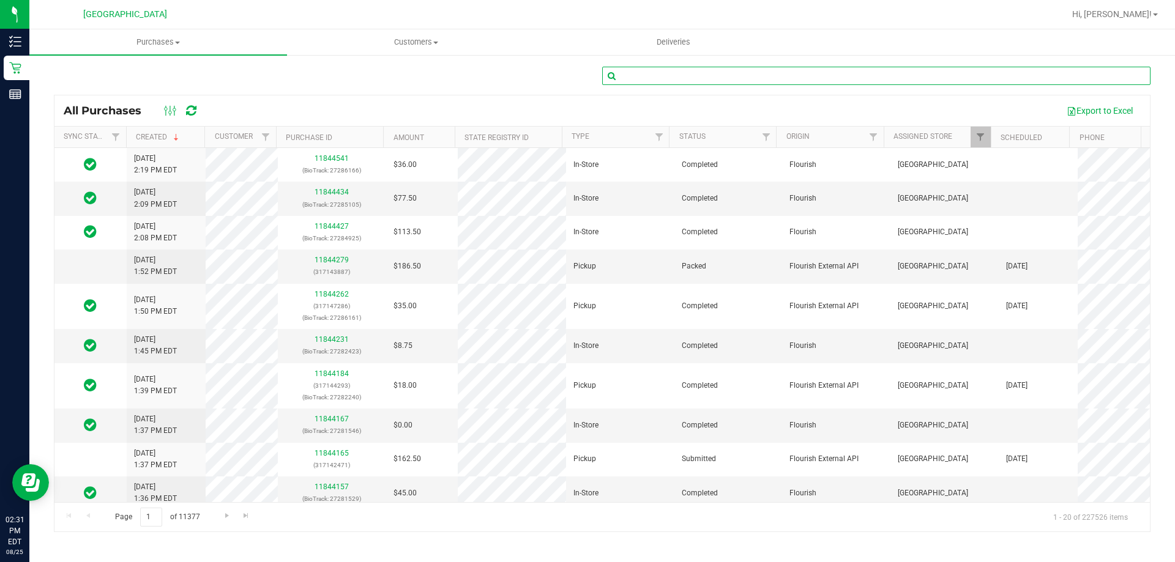
click at [707, 75] on input "text" at bounding box center [876, 76] width 548 height 18
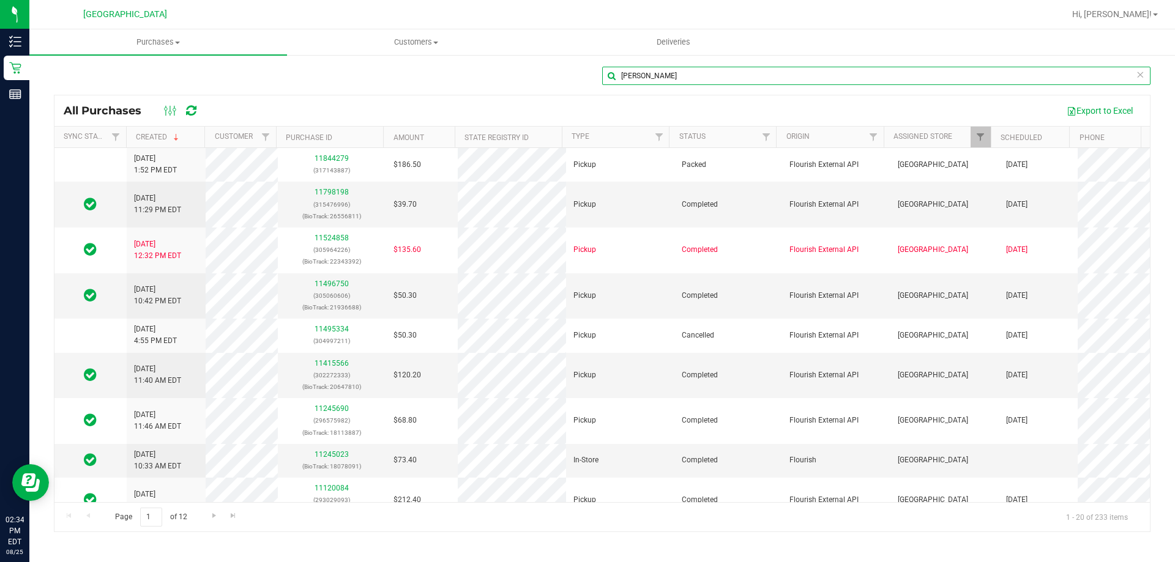
type input "diana"
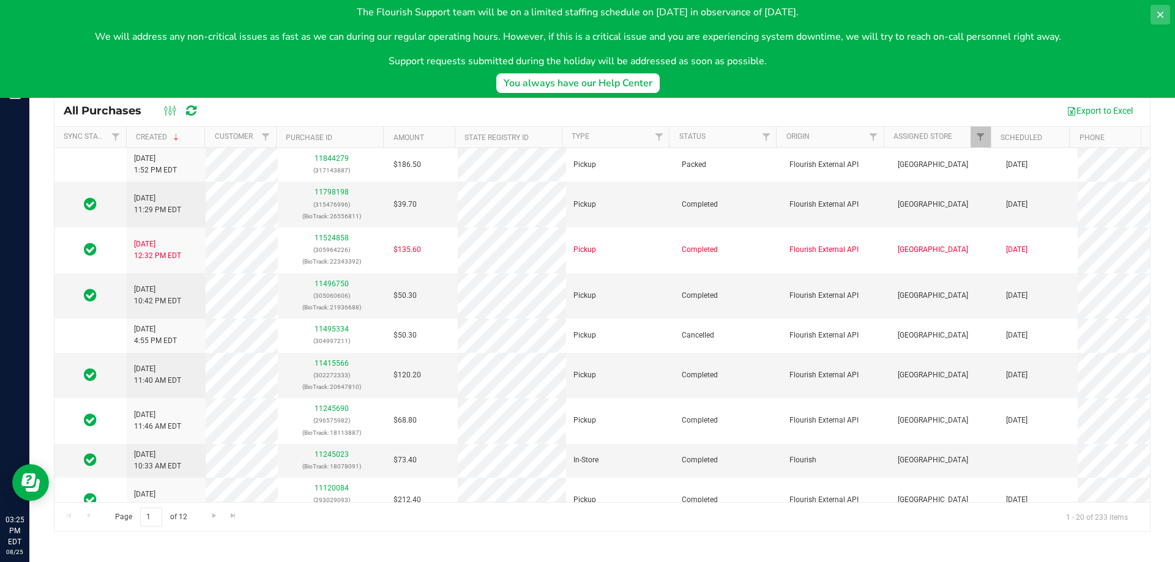
click at [1156, 10] on icon at bounding box center [1160, 15] width 10 height 10
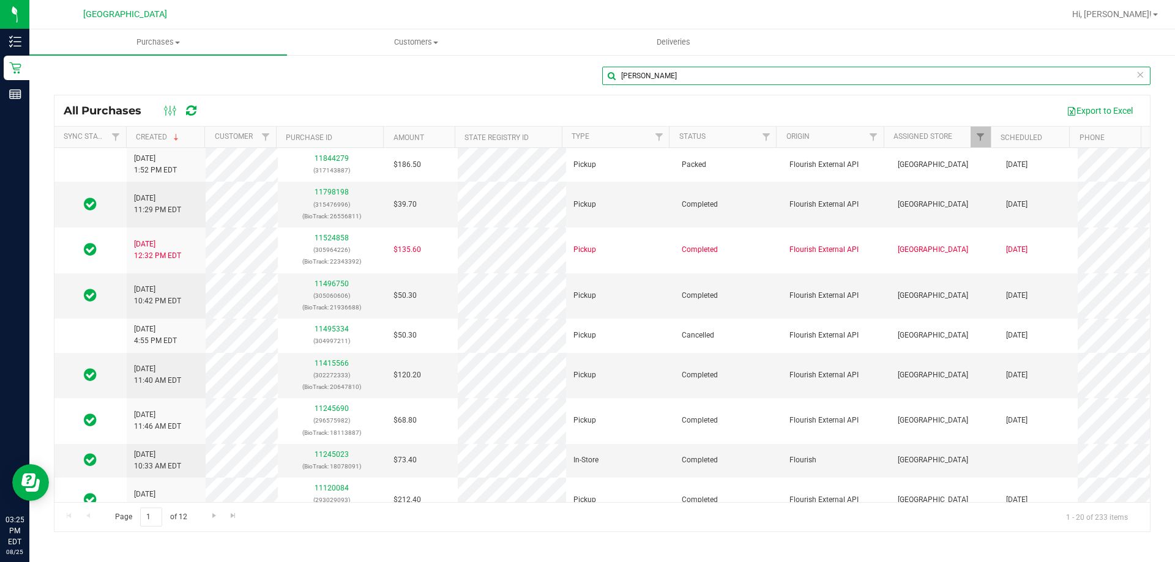
drag, startPoint x: 715, startPoint y: 75, endPoint x: 209, endPoint y: 135, distance: 509.5
click at [209, 135] on div "diana All Purchases Export to Excel Sync Status Created Customer Purchase ID Am…" at bounding box center [602, 299] width 1097 height 466
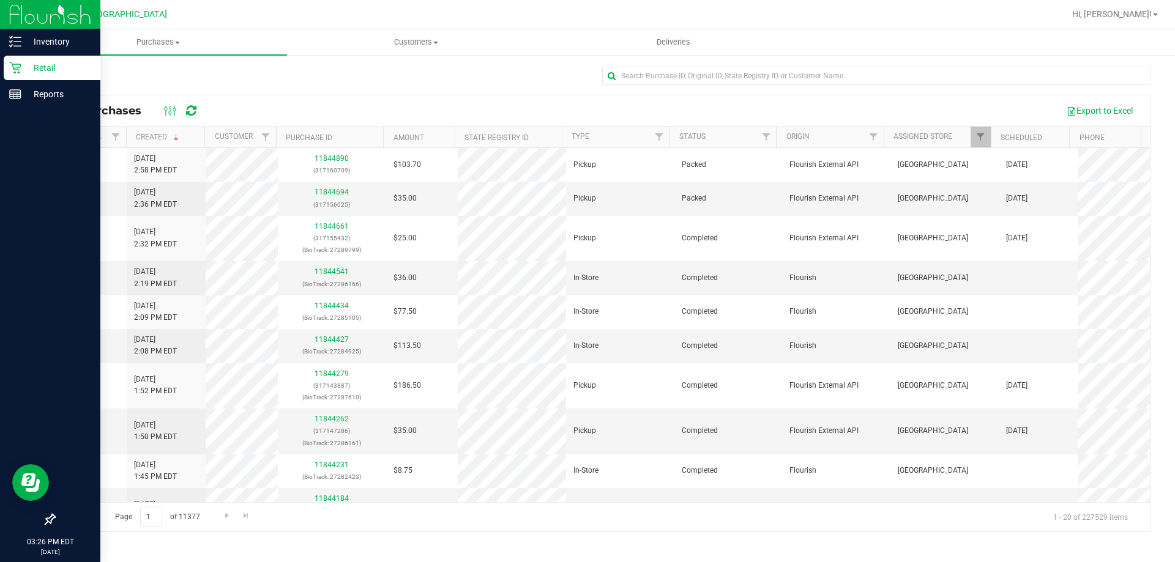
click at [28, 67] on p "Retail" at bounding box center [57, 68] width 73 height 15
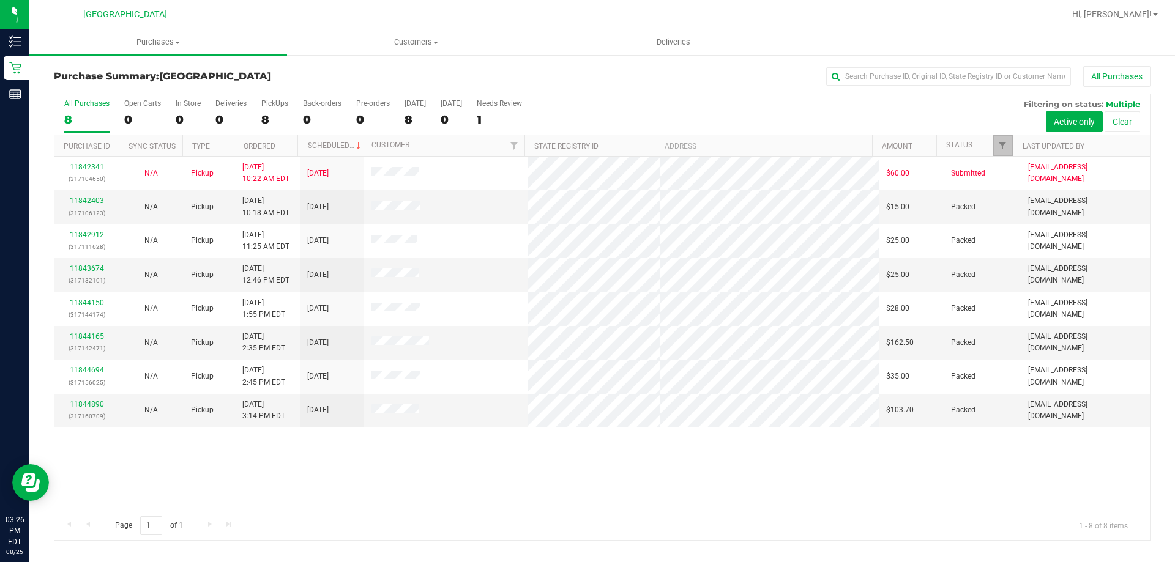
click at [997, 152] on link "Filter" at bounding box center [1002, 145] width 20 height 21
click at [819, 466] on div "11842341 (317104650) N/A Pickup 8/25/2025 10:22 AM EDT 8/25/2025 $60.00 Submitt…" at bounding box center [601, 334] width 1095 height 354
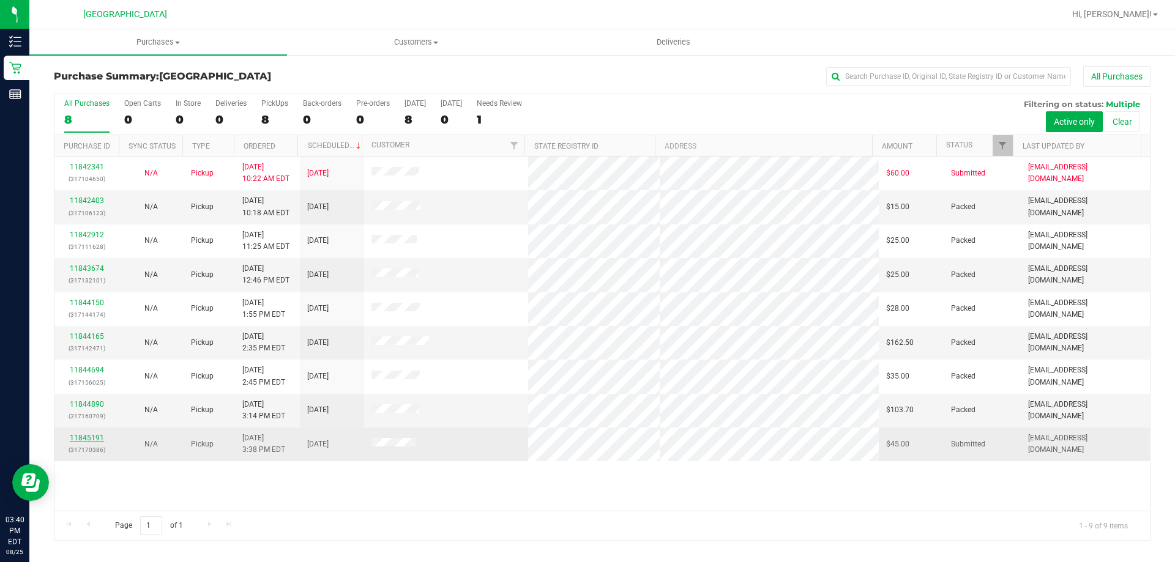
click at [99, 440] on link "11845191" at bounding box center [87, 438] width 34 height 9
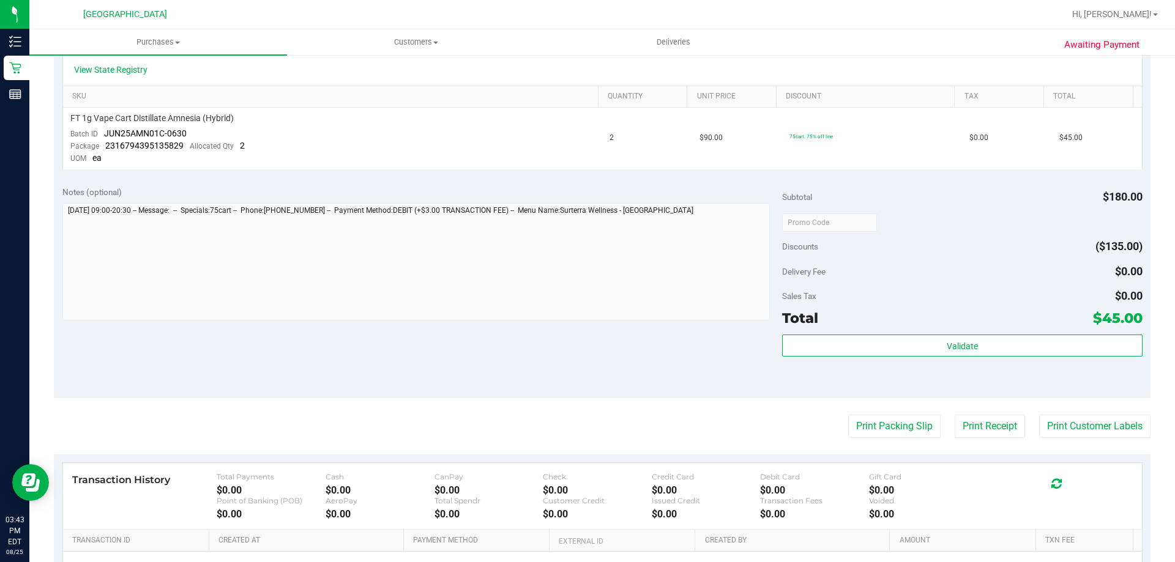
scroll to position [286, 0]
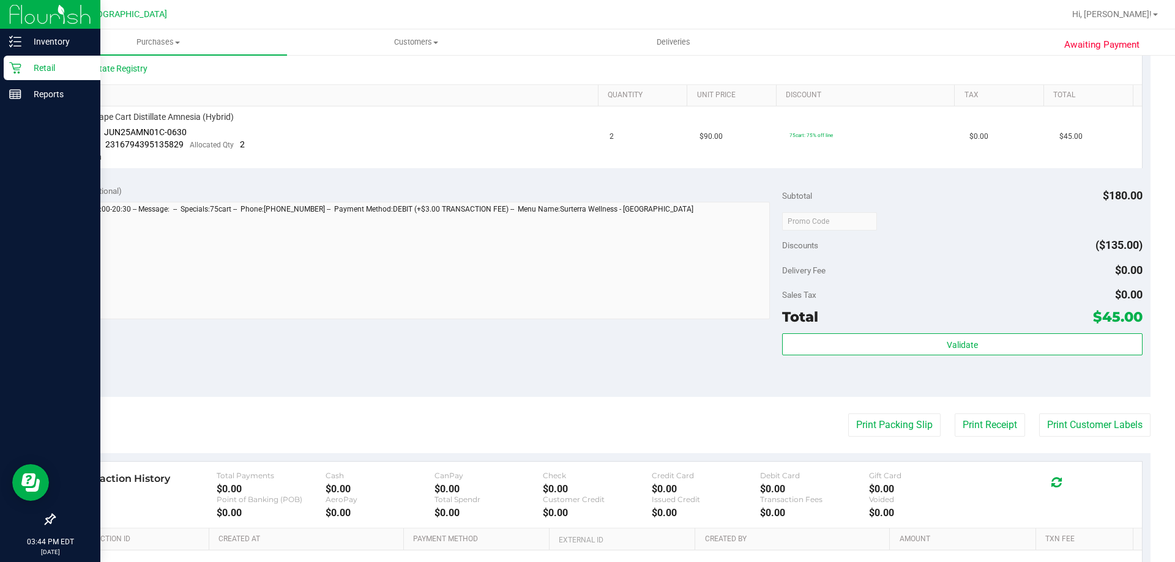
click at [15, 70] on icon at bounding box center [15, 68] width 12 height 12
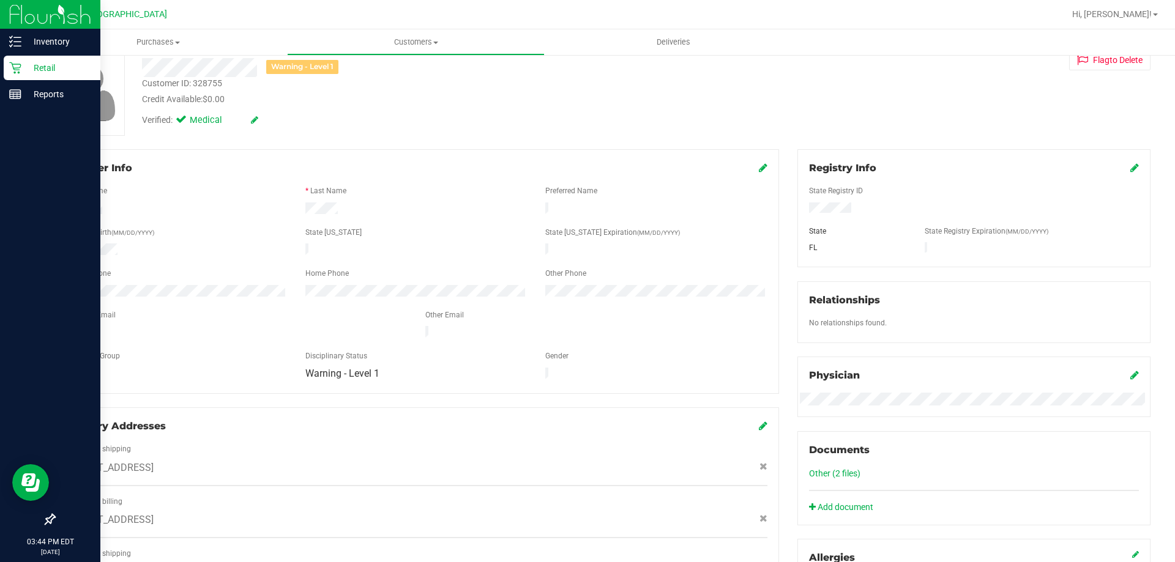
scroll to position [63, 0]
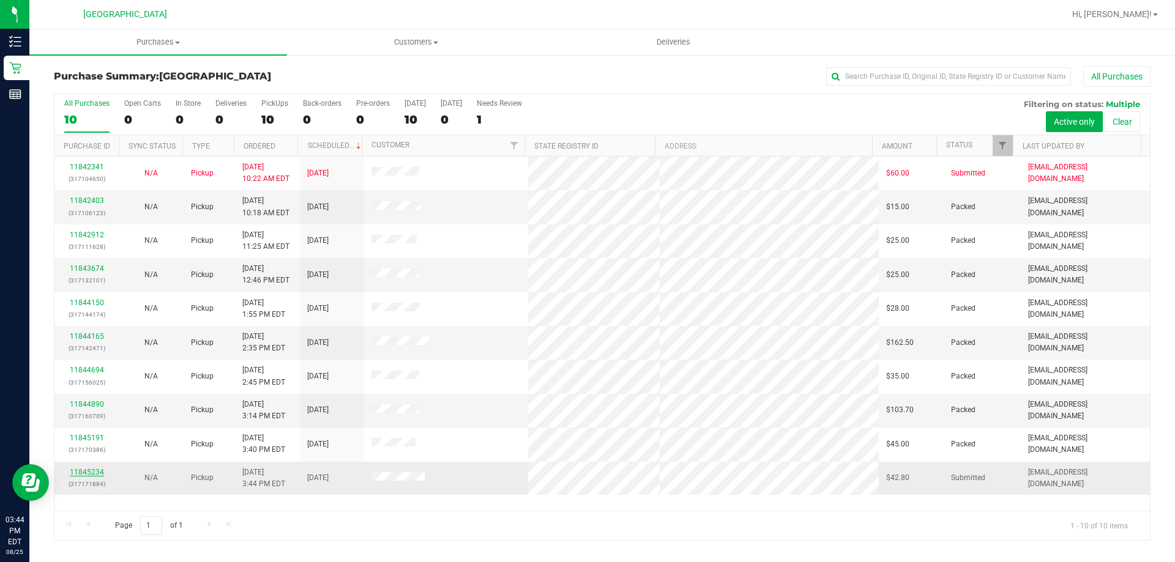
click at [83, 472] on link "11845234" at bounding box center [87, 472] width 34 height 9
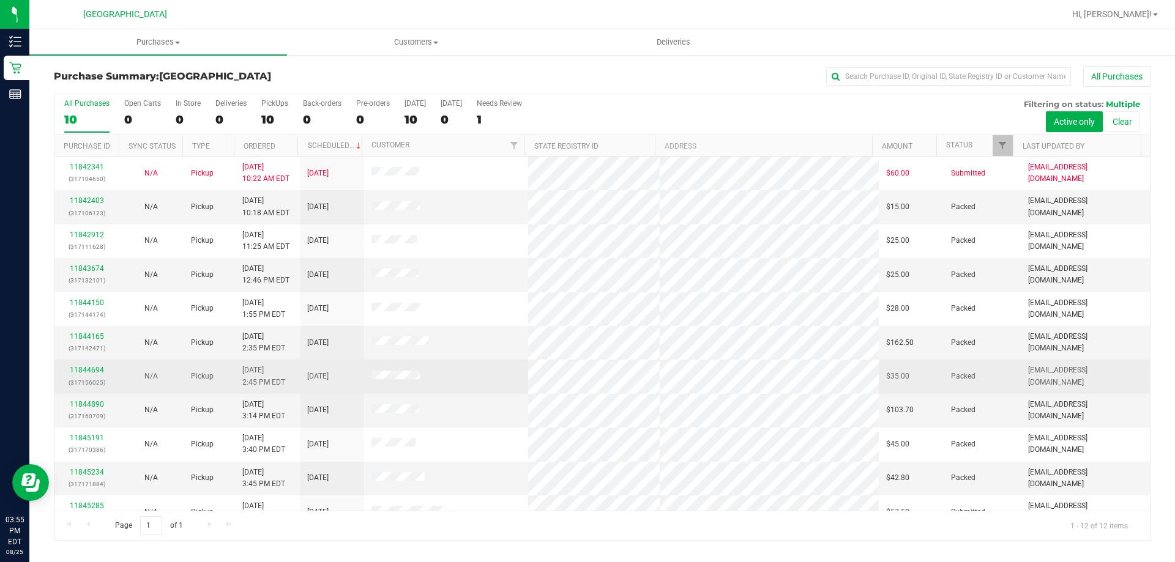
scroll to position [52, 0]
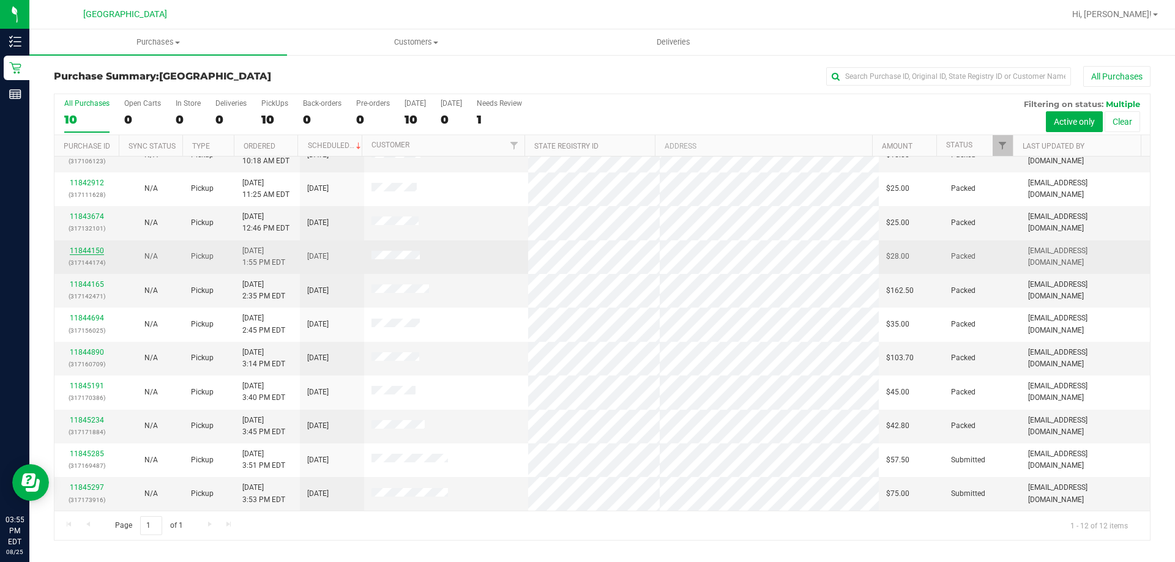
click at [87, 248] on link "11844150" at bounding box center [87, 251] width 34 height 9
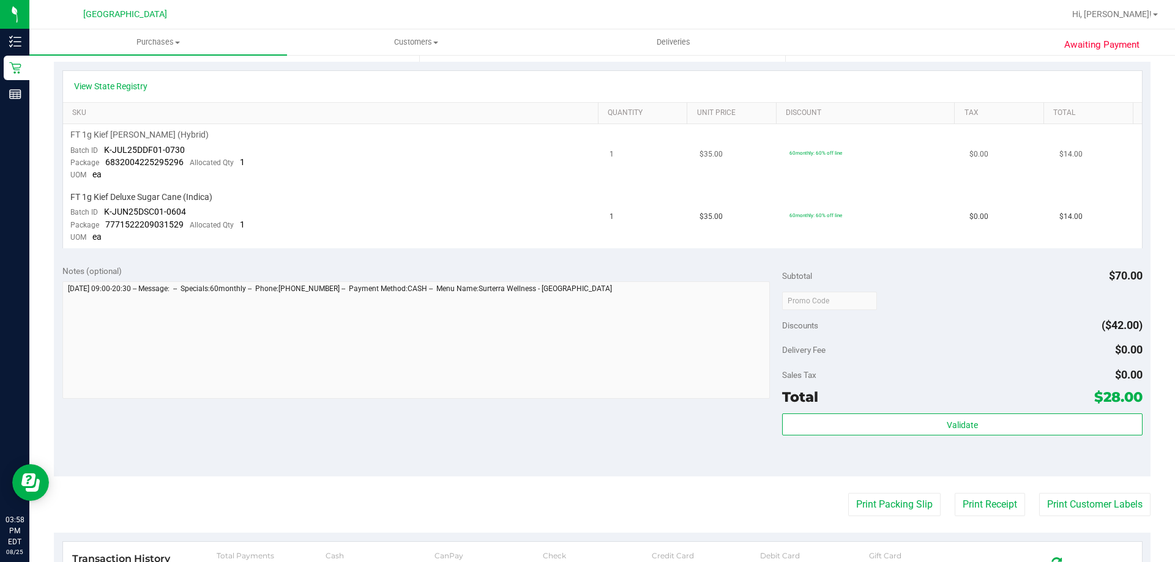
scroll to position [122, 0]
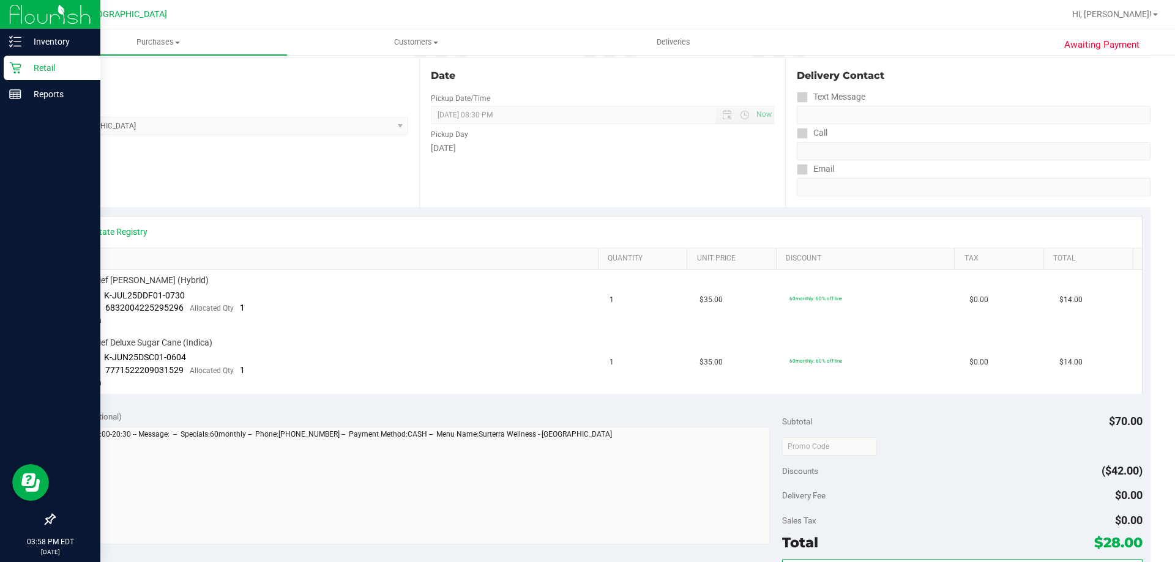
click at [17, 73] on icon at bounding box center [15, 68] width 12 height 12
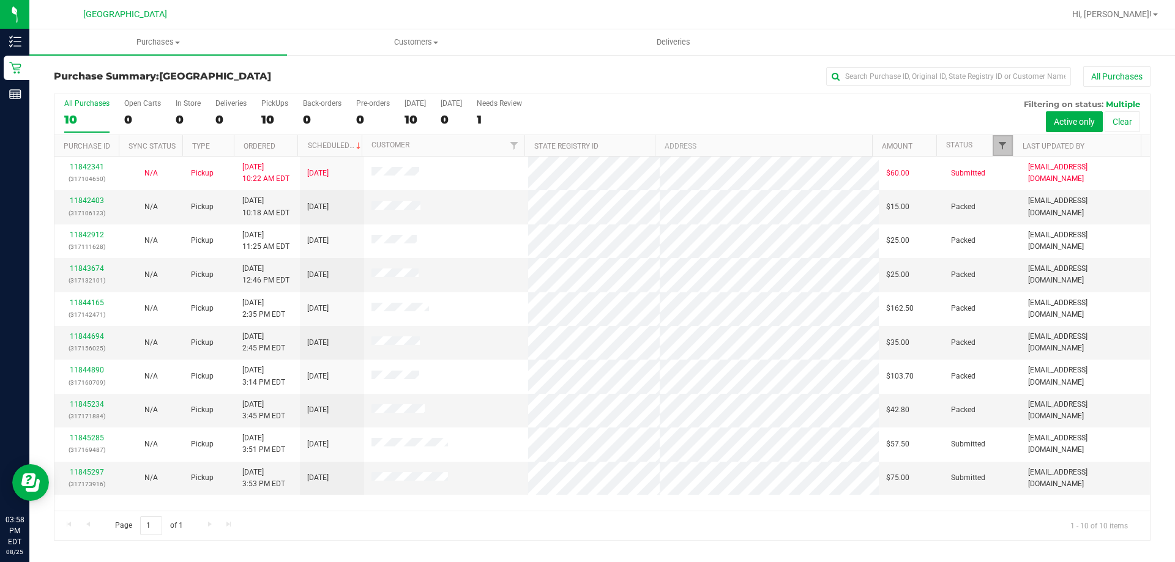
click at [1007, 146] on span "Filter" at bounding box center [1002, 146] width 10 height 10
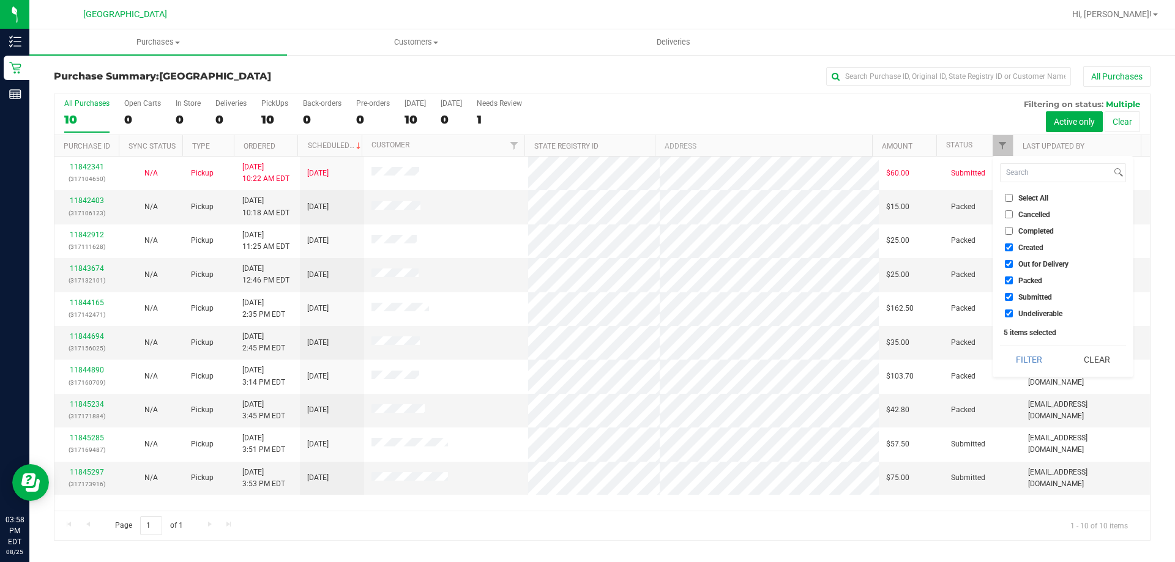
click at [1038, 264] on span "Out for Delivery" at bounding box center [1043, 264] width 50 height 7
click at [1013, 264] on input "Out for Delivery" at bounding box center [1009, 264] width 8 height 8
click at [1038, 264] on span "Out for Delivery" at bounding box center [1043, 264] width 50 height 7
click at [1013, 264] on input "Out for Delivery" at bounding box center [1009, 264] width 8 height 8
checkbox input "true"
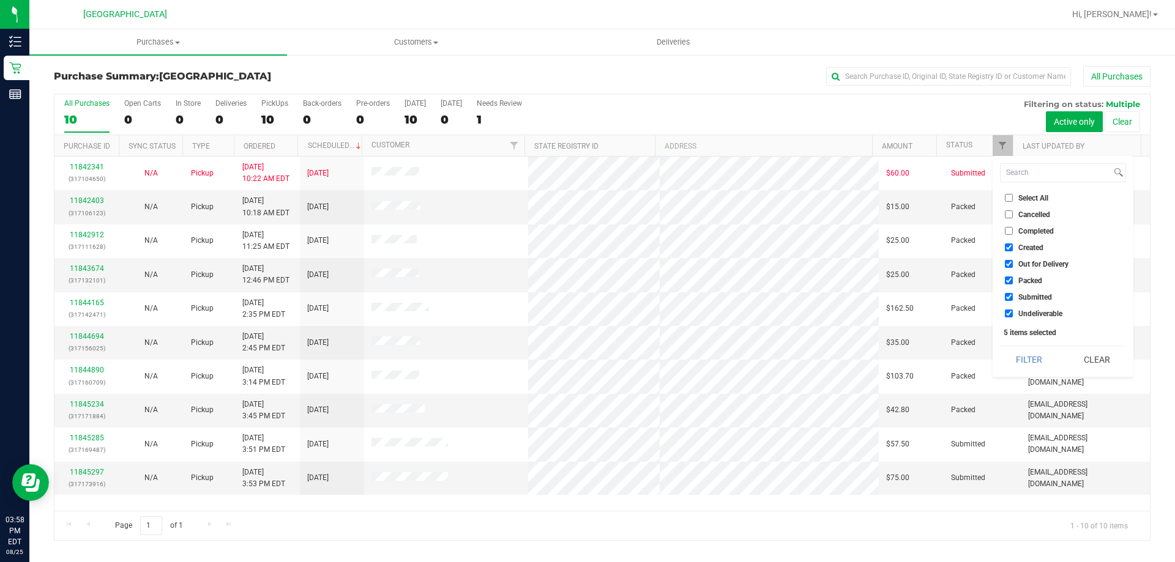
click at [1034, 280] on span "Packed" at bounding box center [1030, 280] width 24 height 7
click at [1013, 280] on input "Packed" at bounding box center [1009, 281] width 8 height 8
checkbox input "false"
click at [1035, 364] on button "Filter" at bounding box center [1029, 359] width 59 height 27
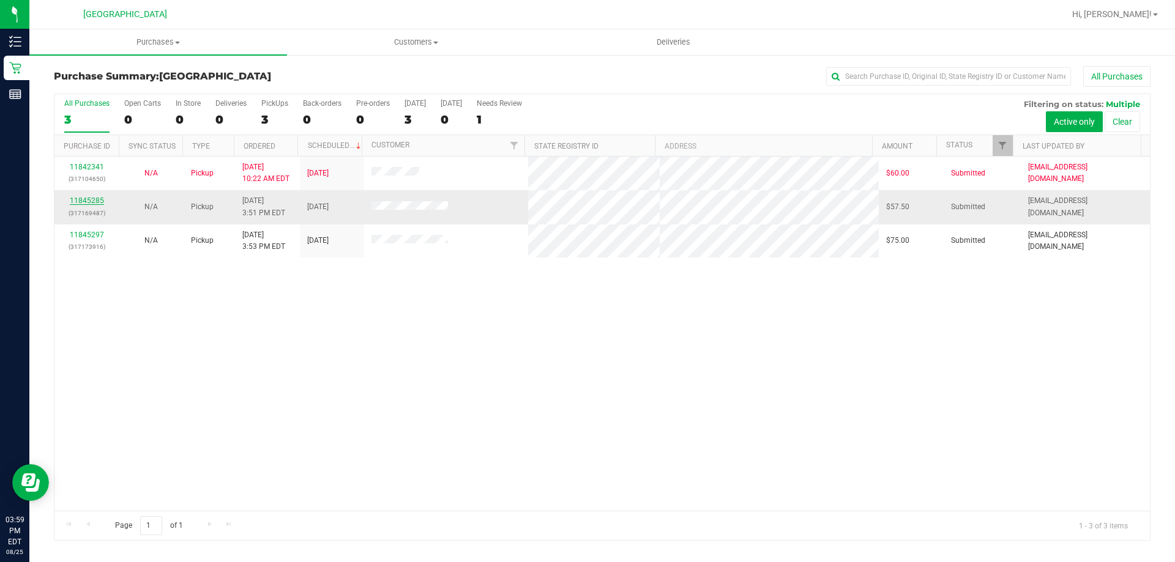
click at [97, 198] on link "11845285" at bounding box center [87, 200] width 34 height 9
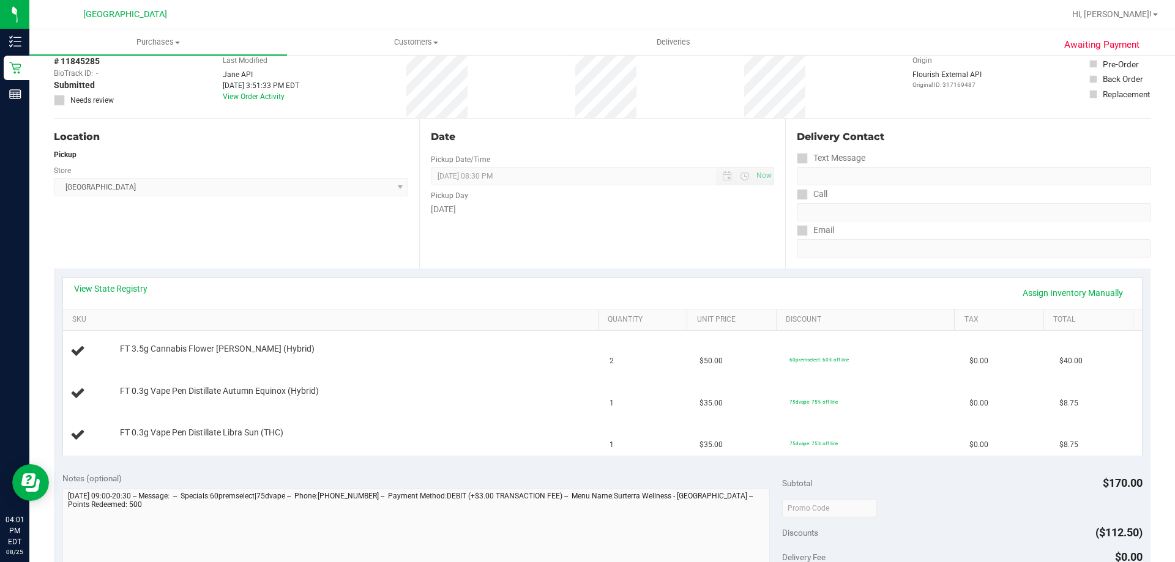
scroll to position [122, 0]
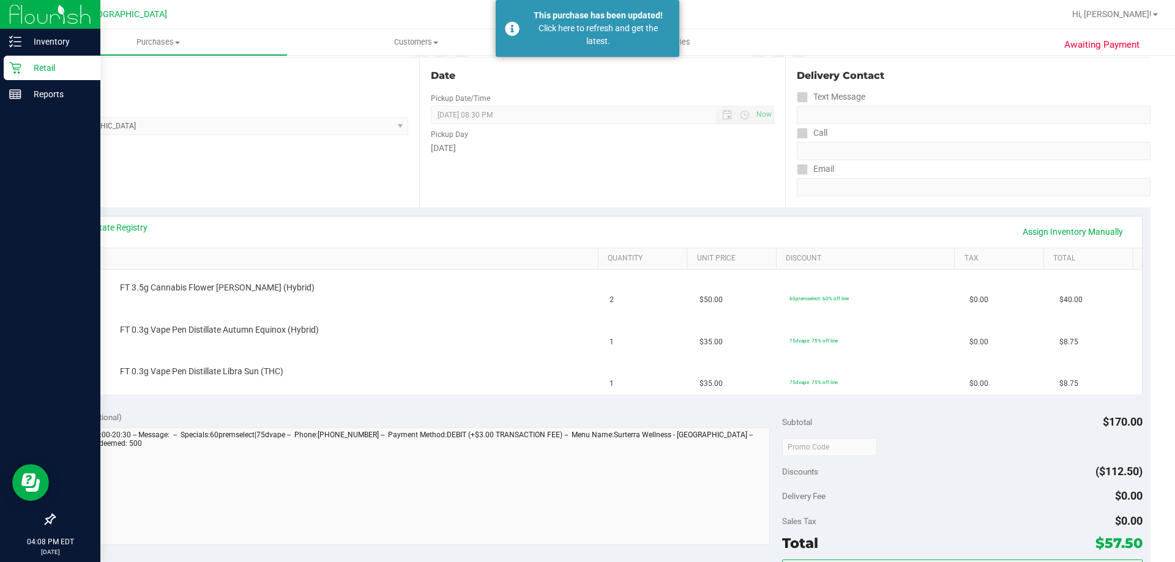
click at [19, 64] on icon at bounding box center [15, 68] width 12 height 12
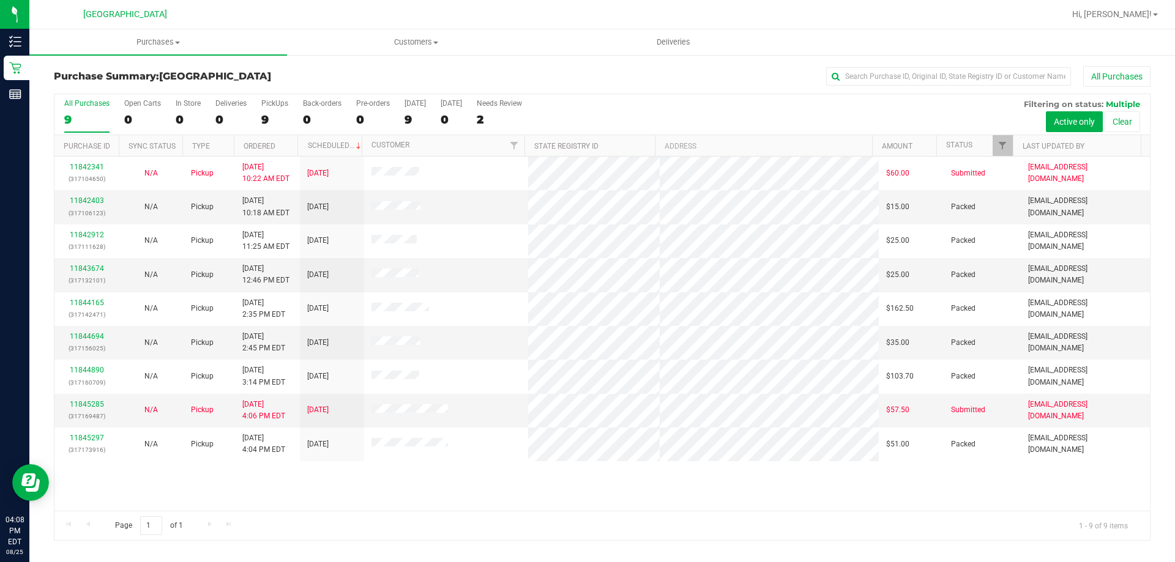
click at [444, 513] on div "Page 1 of 1 1 - 9 of 9 items" at bounding box center [601, 525] width 1095 height 29
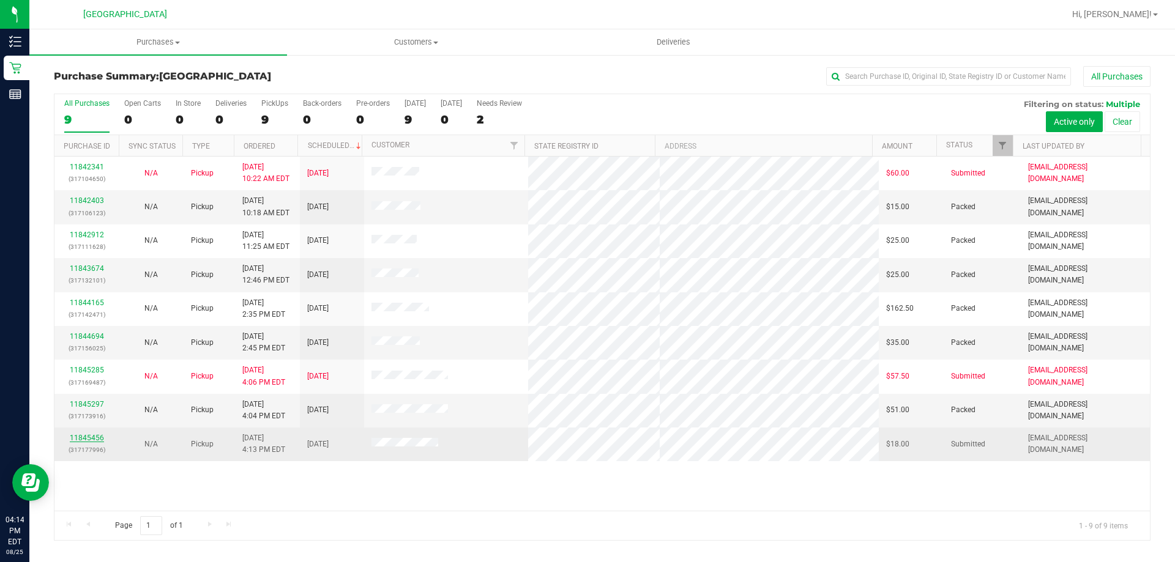
click at [83, 440] on link "11845456" at bounding box center [87, 438] width 34 height 9
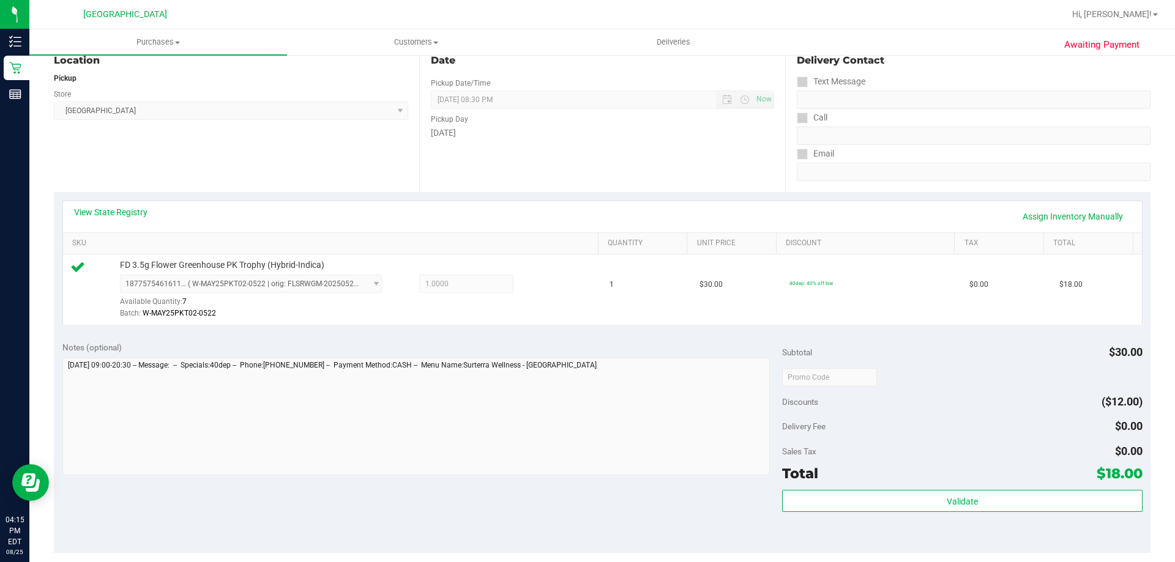
scroll to position [138, 0]
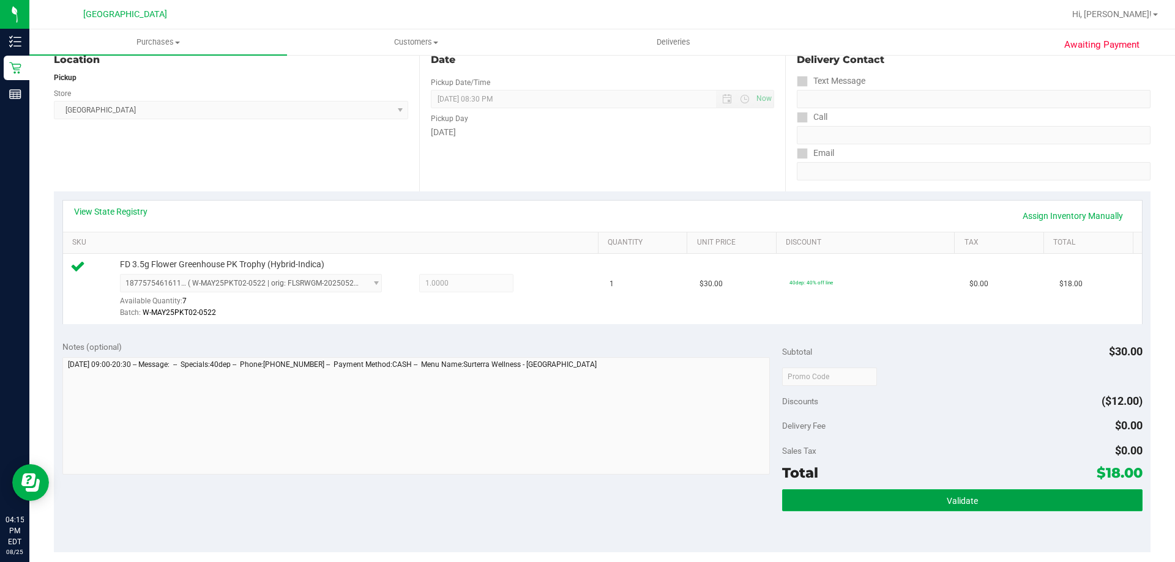
click at [975, 504] on button "Validate" at bounding box center [962, 501] width 360 height 22
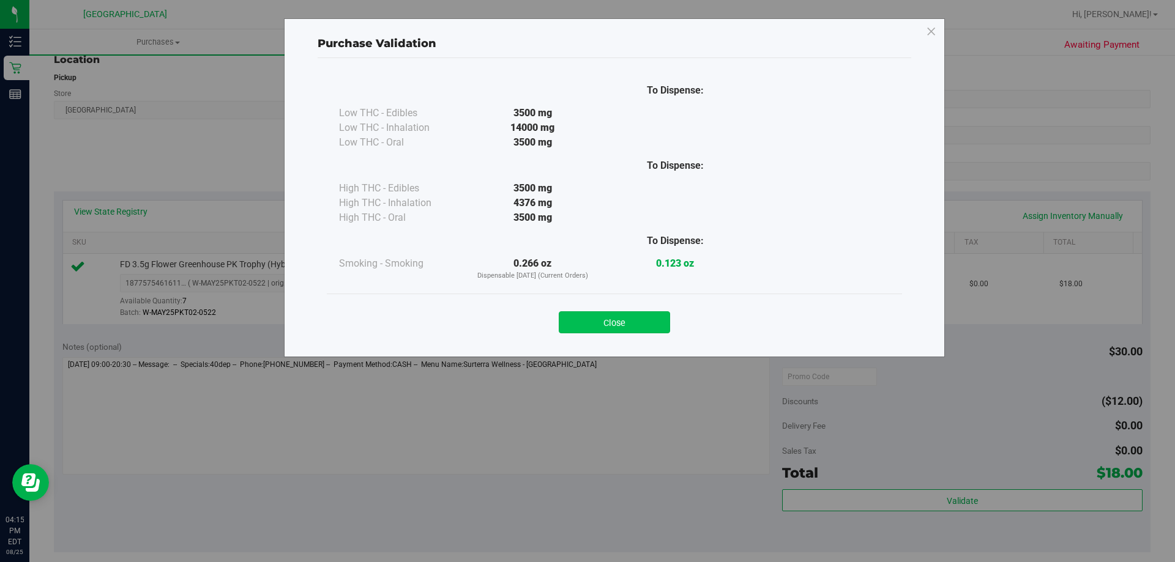
click at [628, 324] on button "Close" at bounding box center [614, 322] width 111 height 22
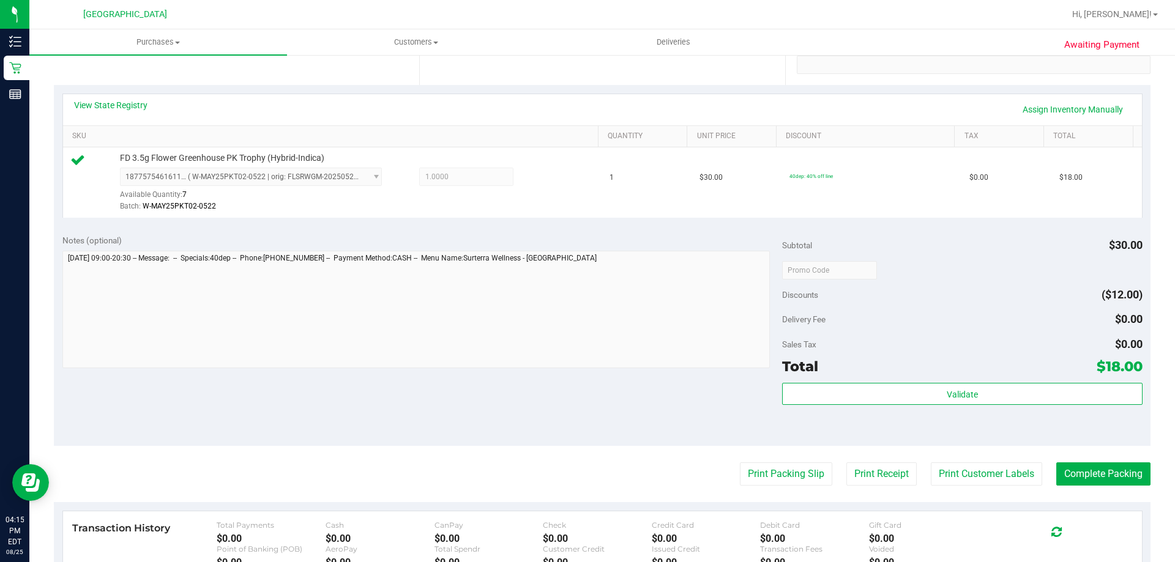
scroll to position [320, 0]
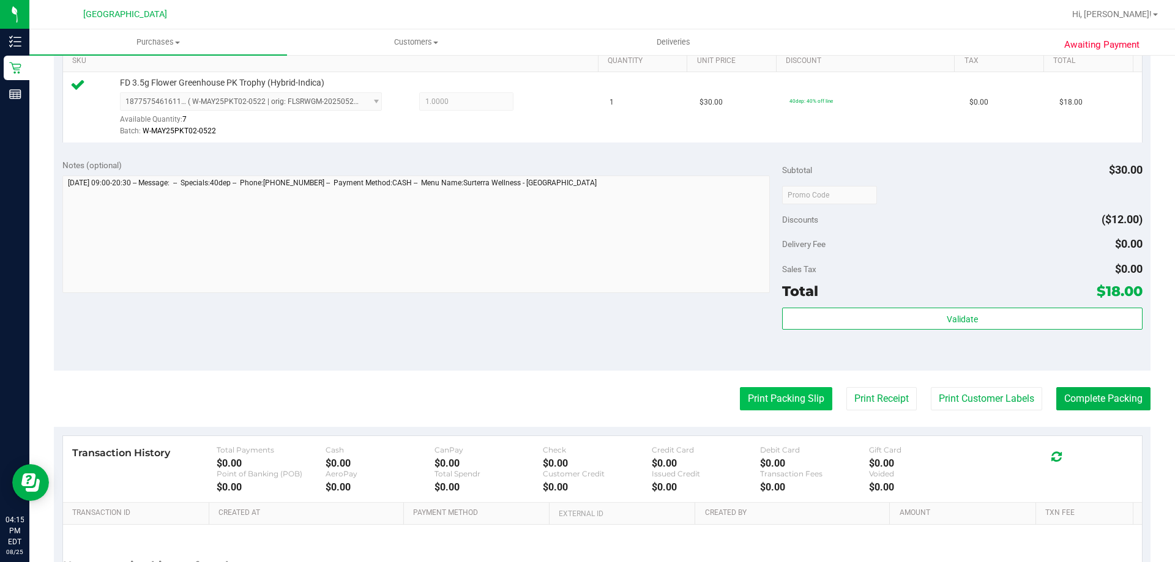
click at [767, 402] on button "Print Packing Slip" at bounding box center [786, 398] width 92 height 23
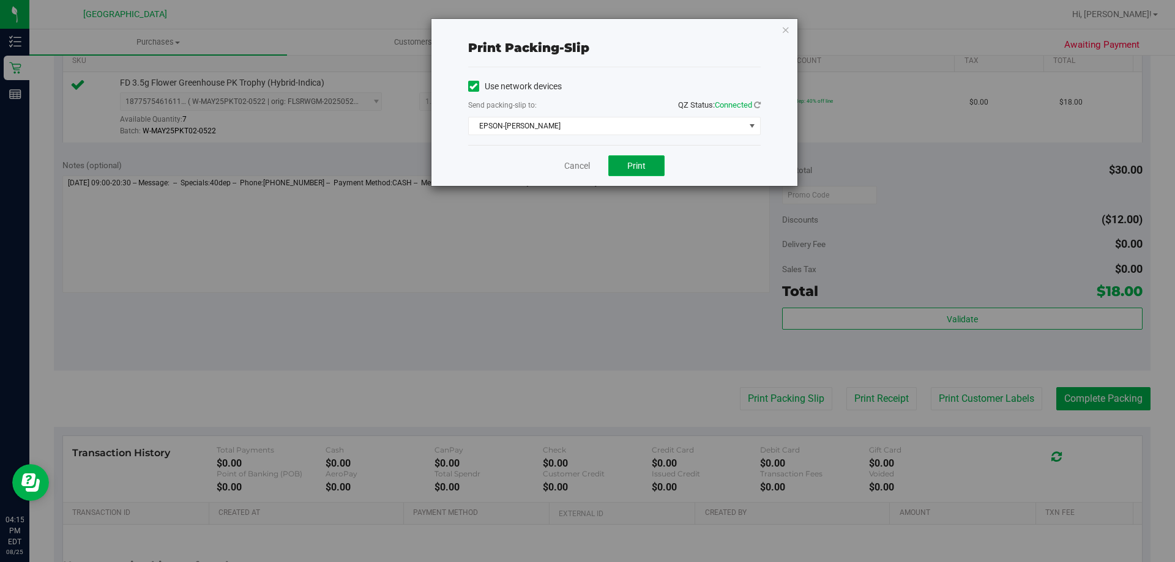
click at [641, 168] on span "Print" at bounding box center [636, 166] width 18 height 10
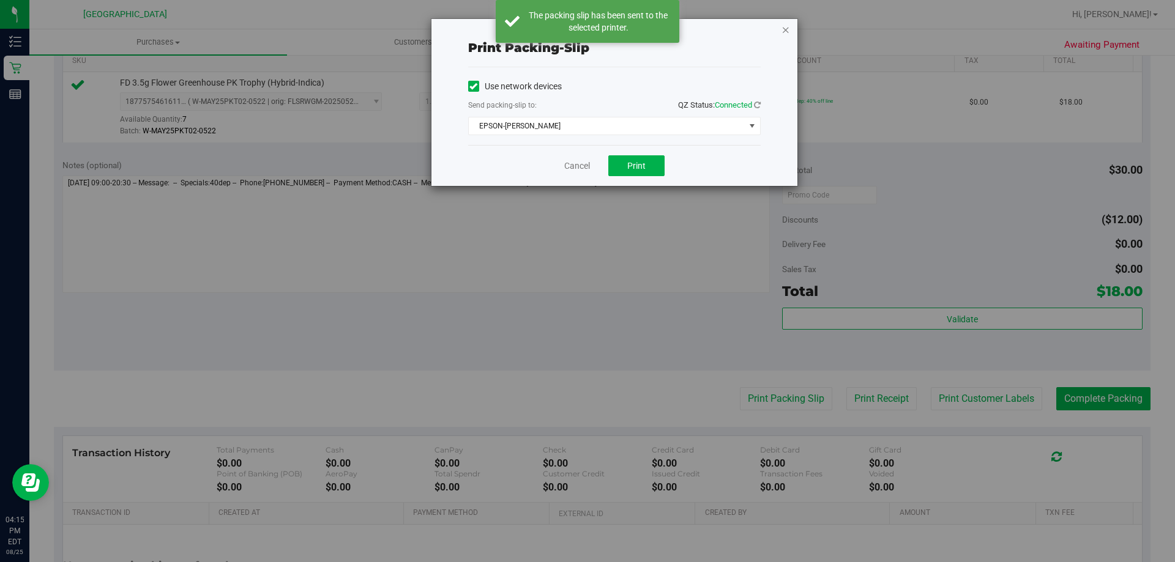
click at [787, 28] on icon "button" at bounding box center [785, 29] width 9 height 15
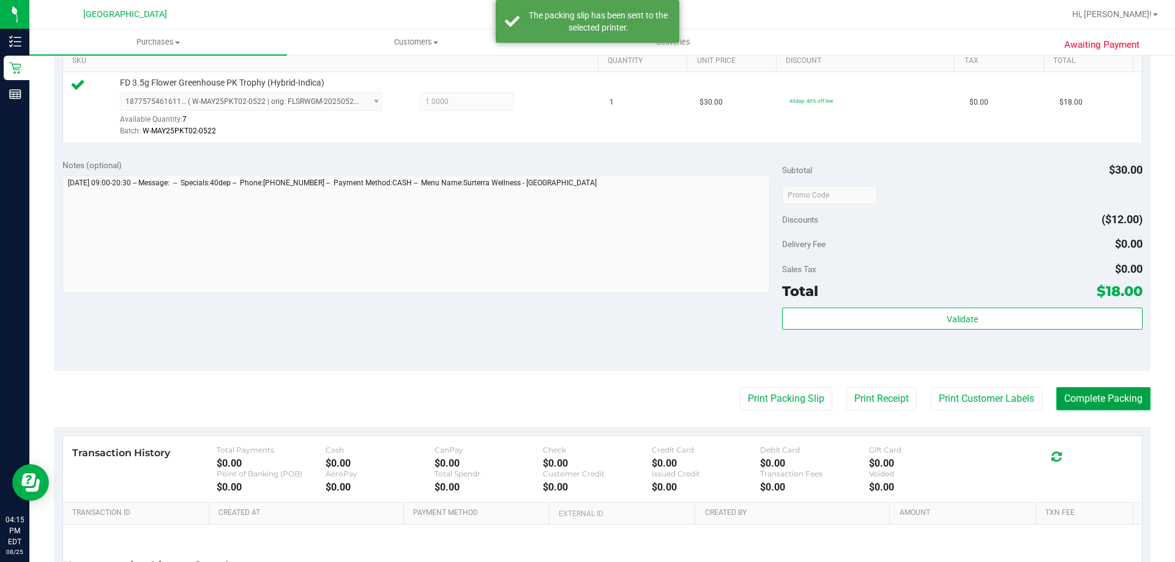
click at [1093, 395] on button "Complete Packing" at bounding box center [1103, 398] width 94 height 23
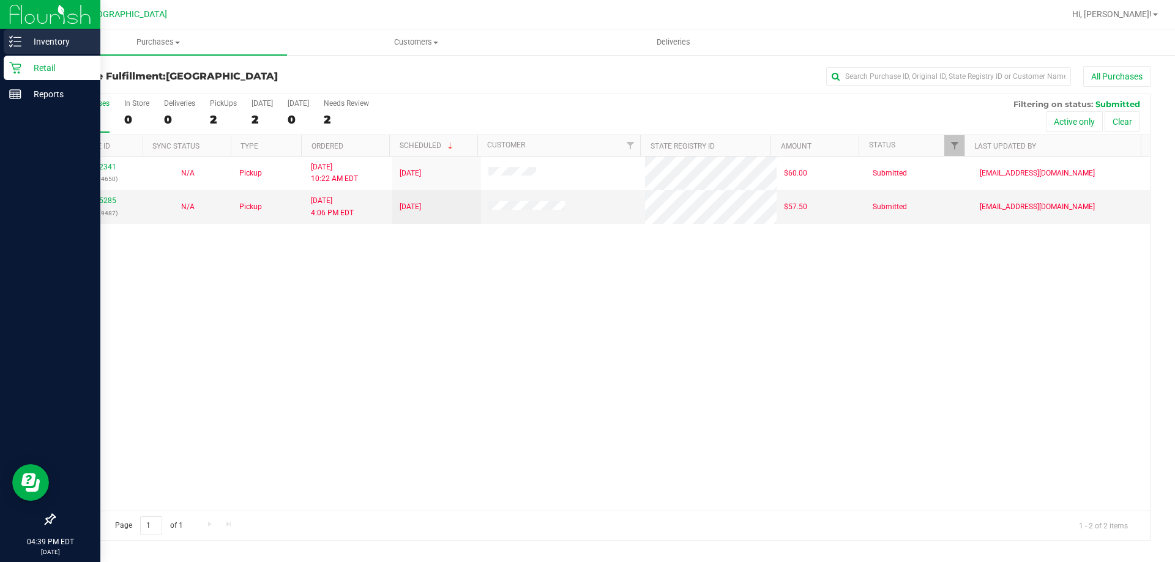
click at [2, 40] on link "Inventory" at bounding box center [50, 42] width 100 height 26
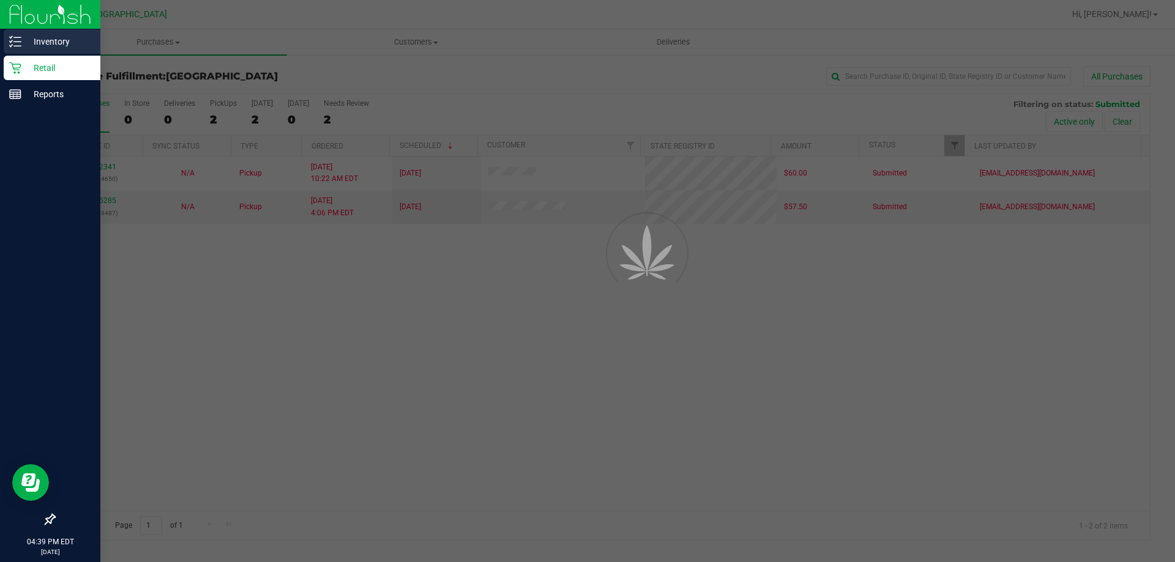
click at [72, 51] on div "Inventory" at bounding box center [52, 41] width 97 height 24
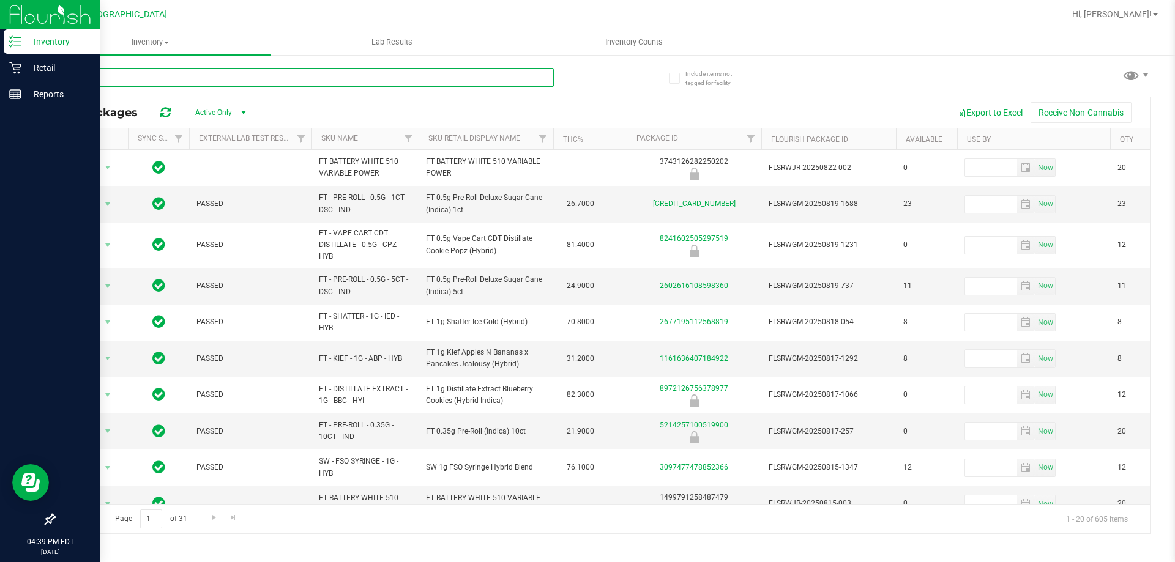
click at [255, 78] on input "text" at bounding box center [304, 78] width 500 height 18
type input "pzt"
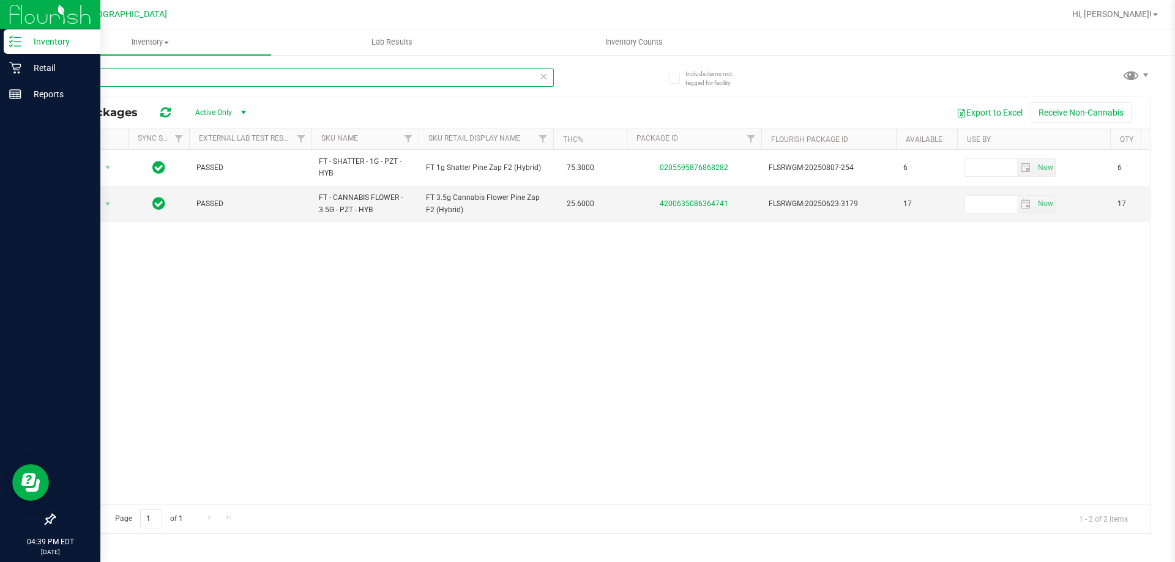
click at [157, 81] on input "pzt" at bounding box center [304, 78] width 500 height 18
type input "pine"
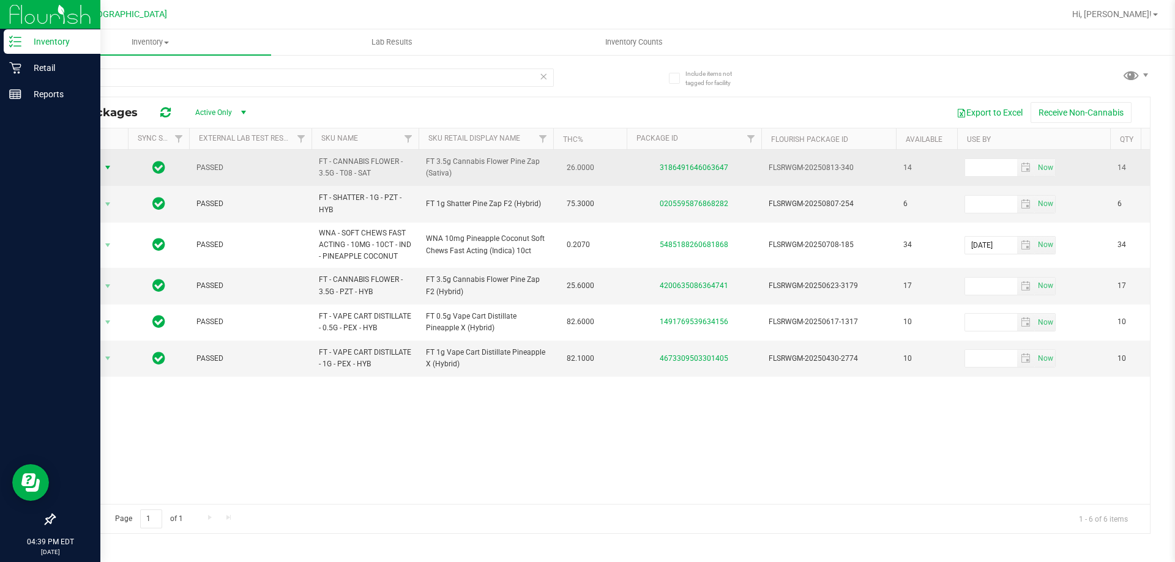
click at [88, 168] on span "Action" at bounding box center [83, 167] width 33 height 17
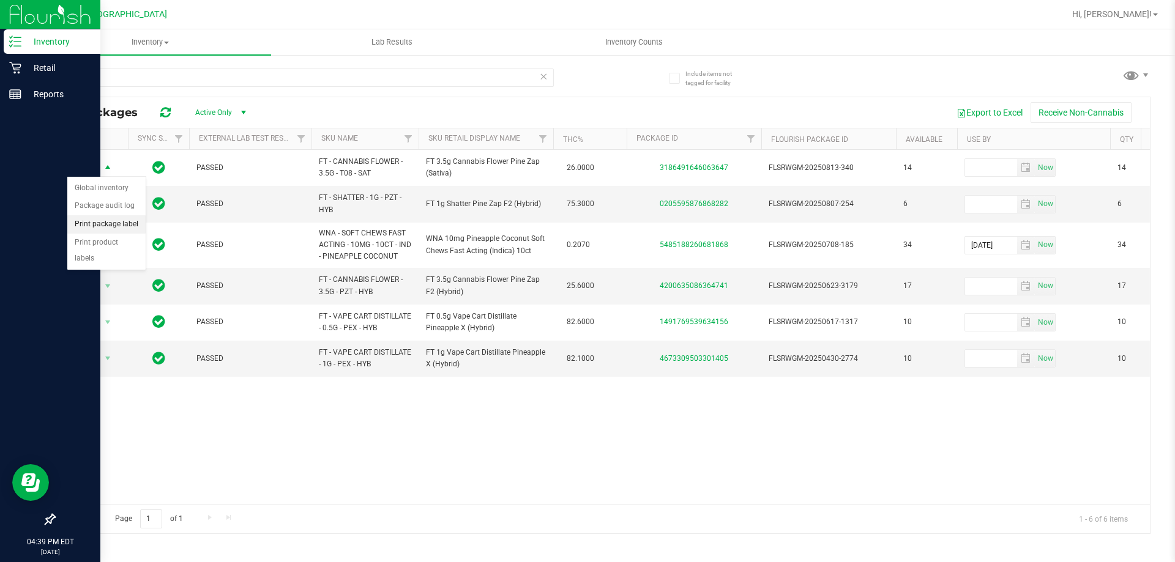
click at [119, 226] on li "Print package label" at bounding box center [106, 224] width 78 height 18
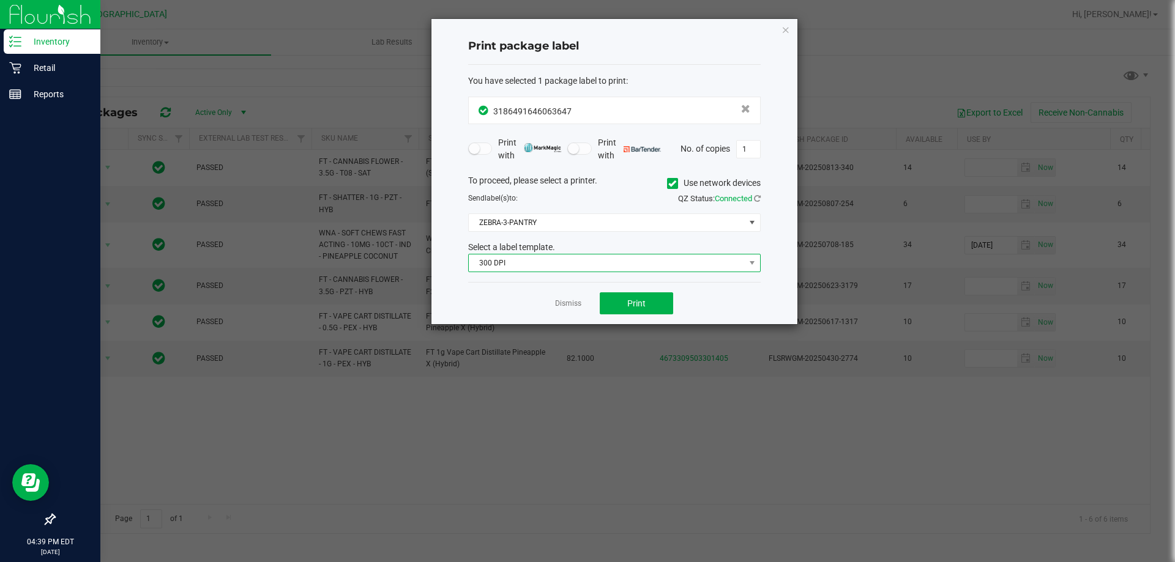
click at [517, 259] on span "300 DPI" at bounding box center [607, 263] width 276 height 17
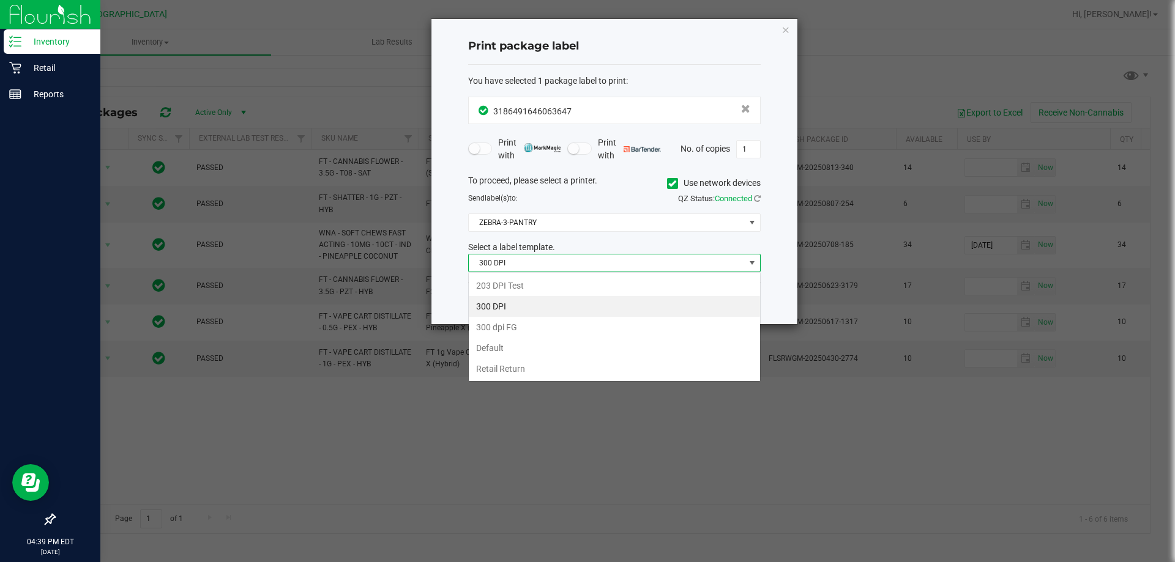
scroll to position [18, 292]
click at [531, 274] on body "Inventory Retail Reports 04:39 PM EDT 08/25/2025 08/25 Orange Park WC Hi, Franc…" at bounding box center [587, 281] width 1175 height 562
click at [531, 291] on li "203 DPI Test" at bounding box center [614, 285] width 291 height 21
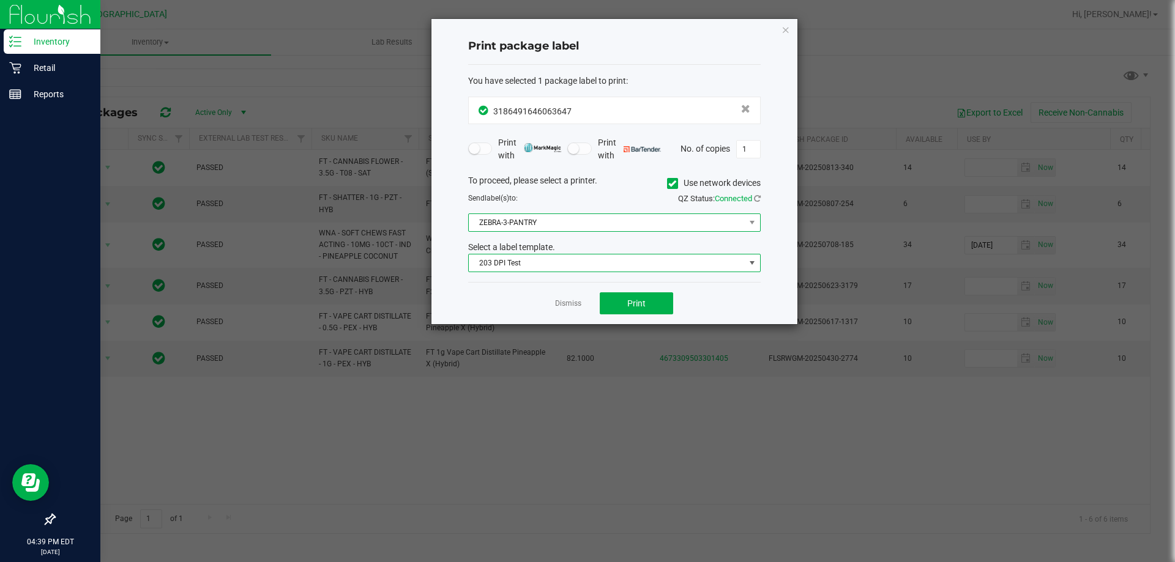
click at [548, 227] on span "ZEBRA-3-PANTRY" at bounding box center [607, 222] width 276 height 17
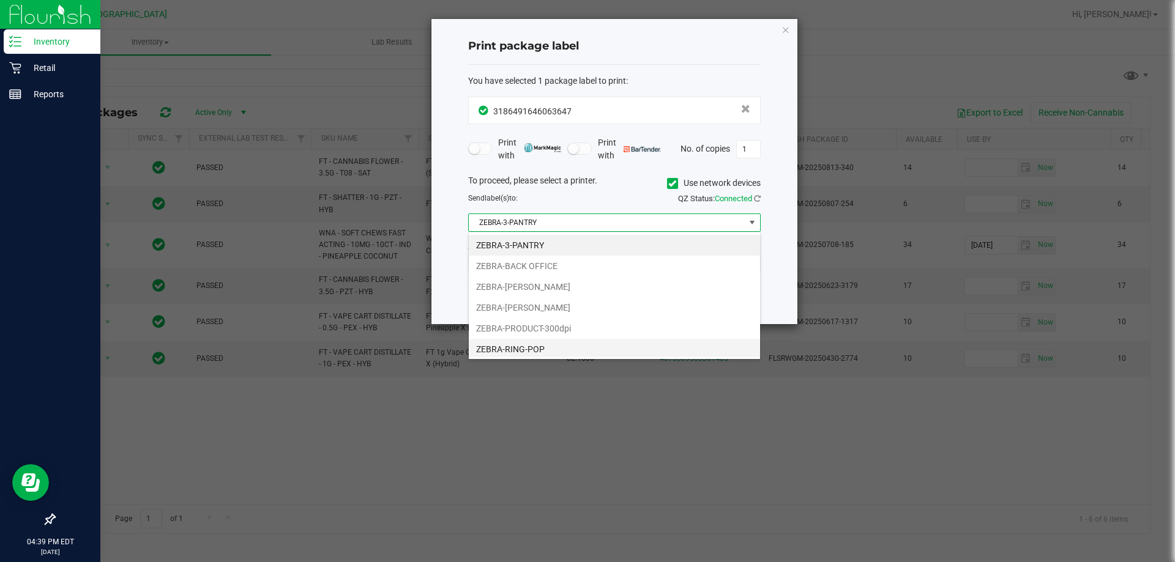
click at [548, 352] on li "ZEBRA-RING-POP" at bounding box center [614, 349] width 291 height 21
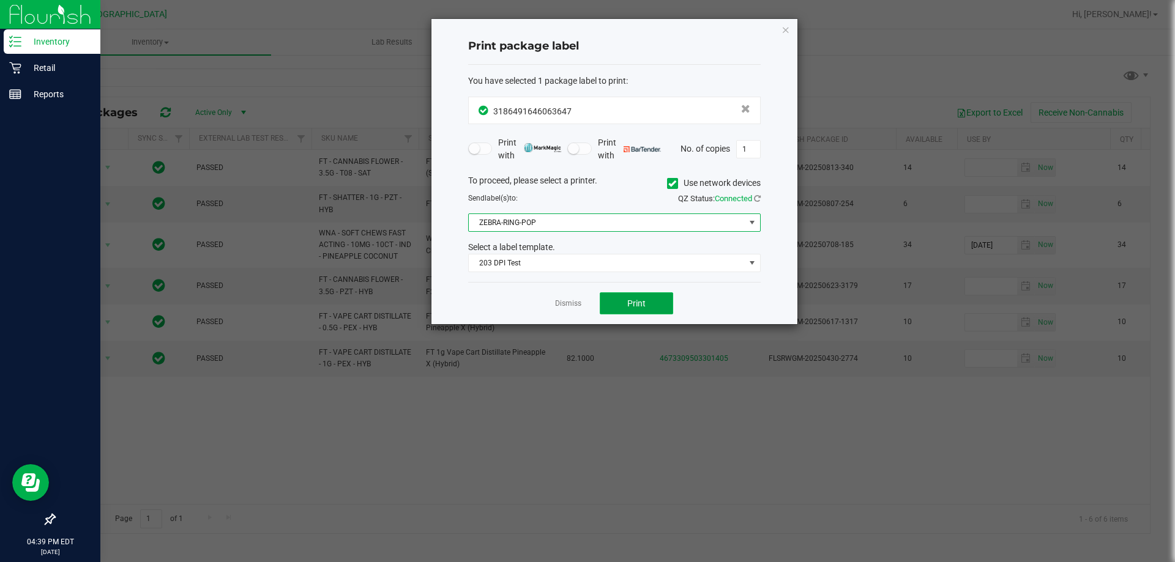
click at [627, 312] on button "Print" at bounding box center [636, 303] width 73 height 22
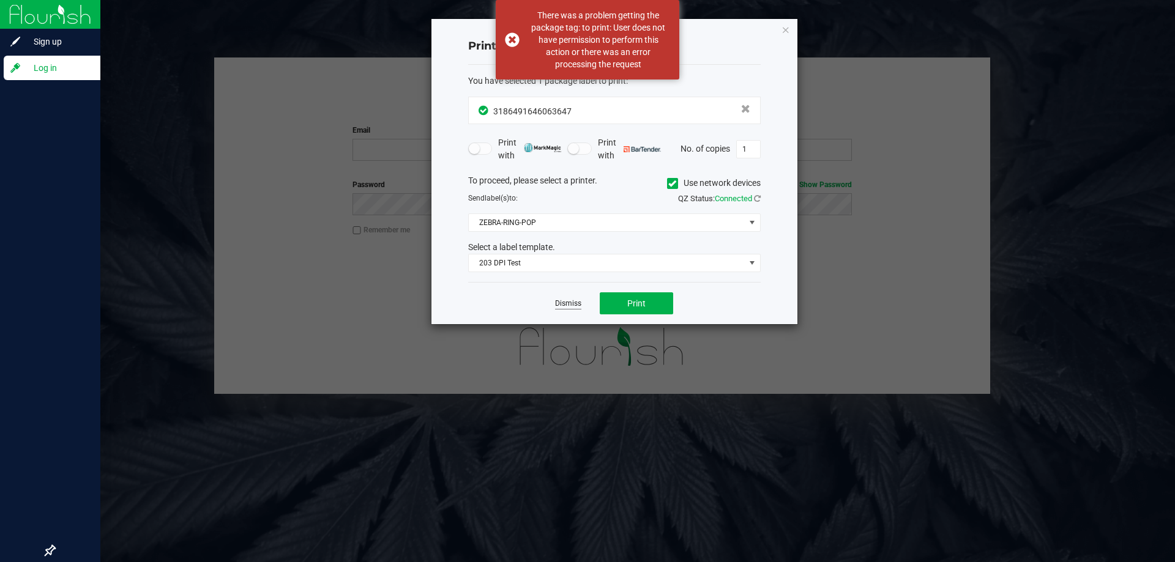
click at [568, 302] on link "Dismiss" at bounding box center [568, 304] width 26 height 10
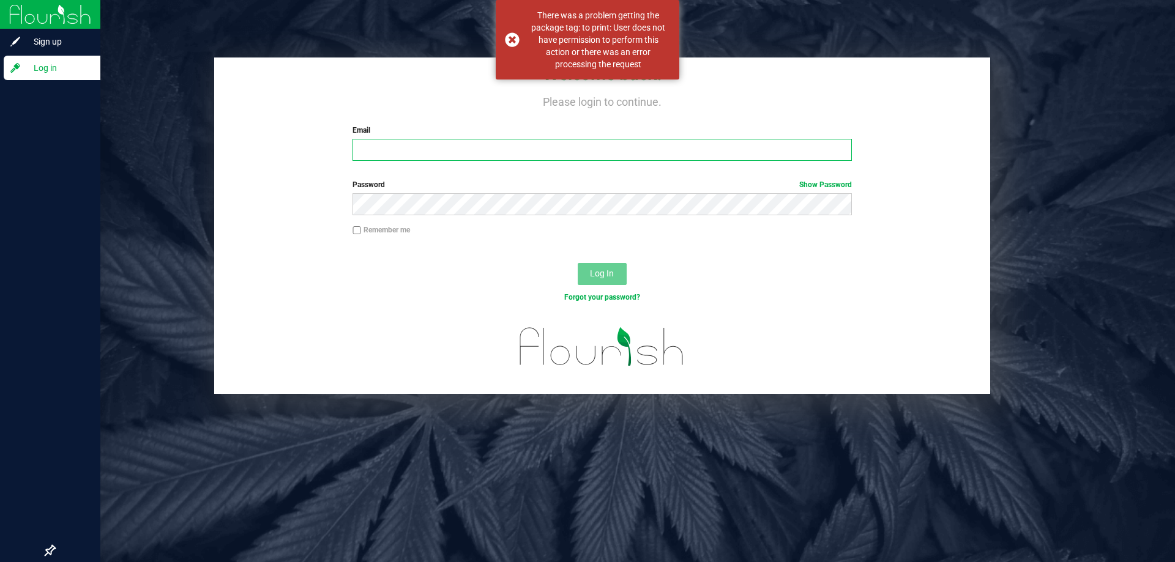
click at [373, 144] on input "Email" at bounding box center [601, 150] width 499 height 22
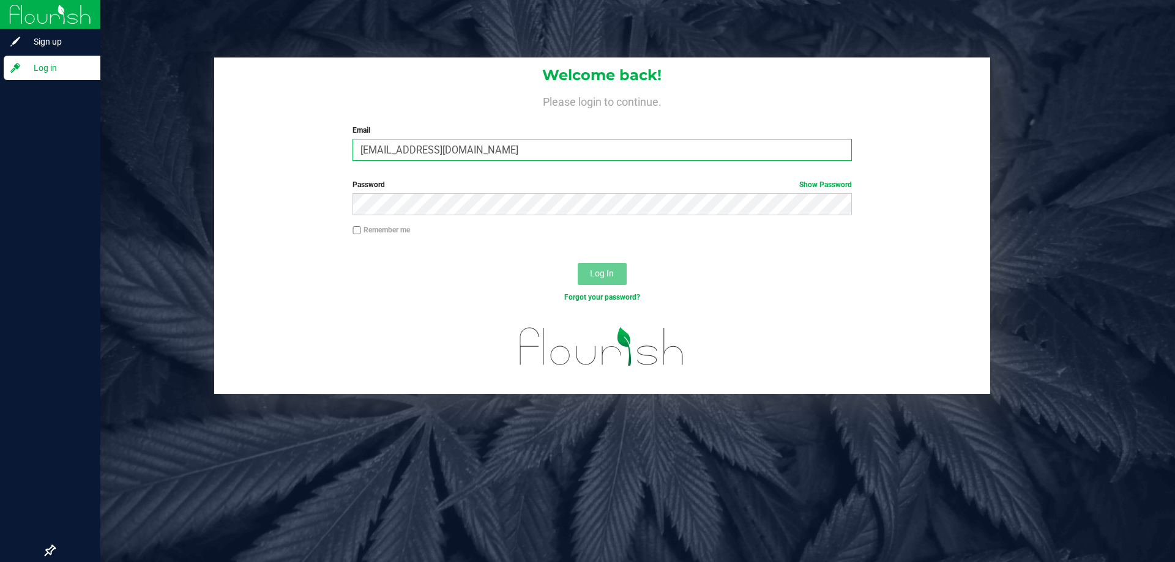
type input "rcrews@liveparallel.com"
click at [578, 263] on button "Log In" at bounding box center [602, 274] width 49 height 22
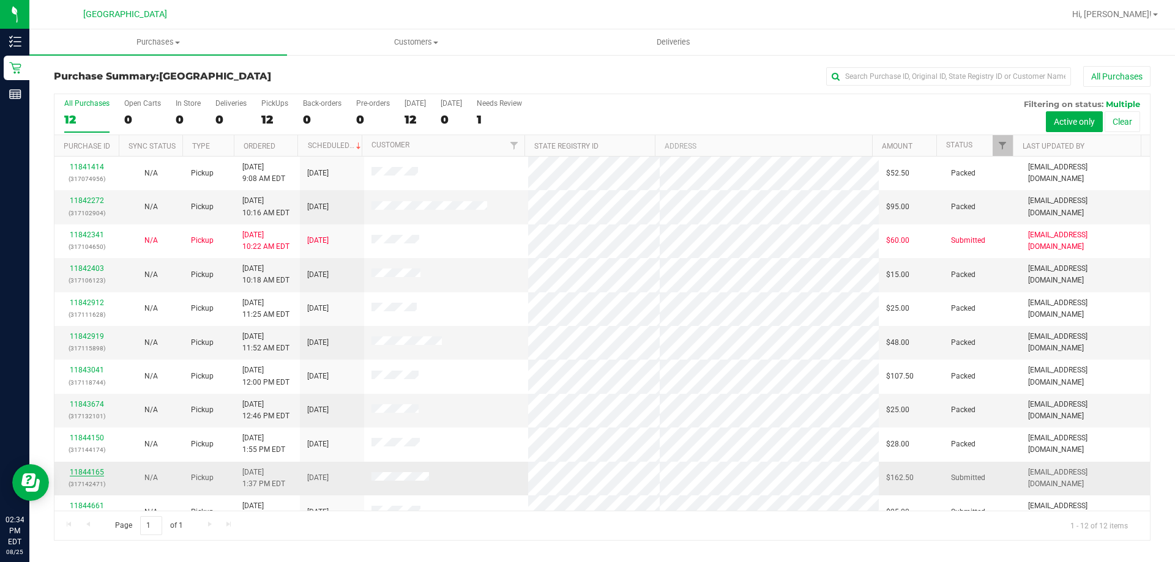
click at [100, 471] on link "11844165" at bounding box center [87, 472] width 34 height 9
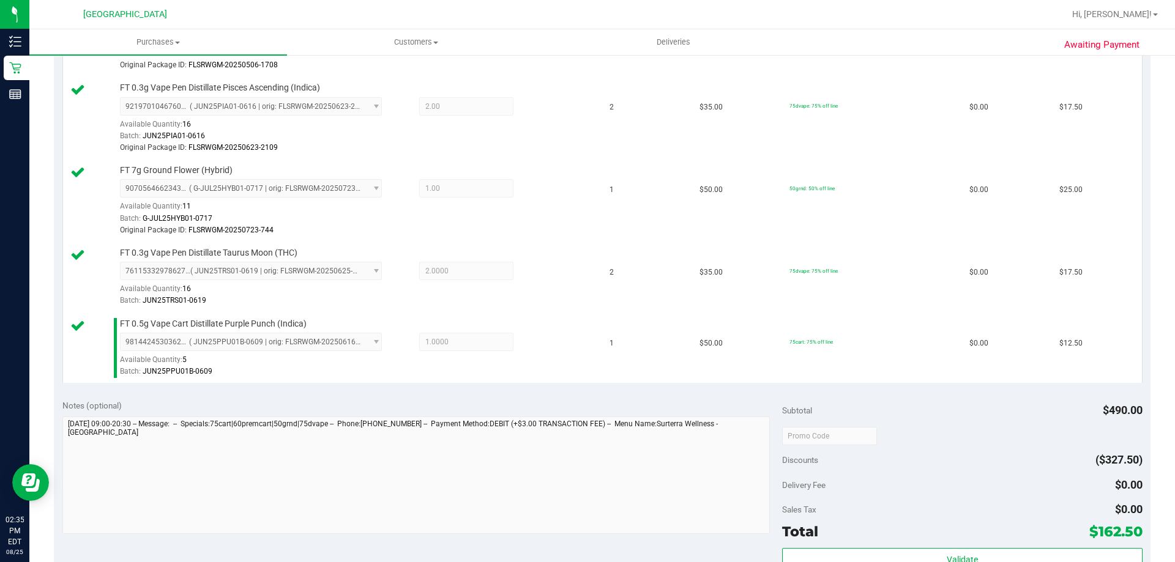
scroll to position [857, 0]
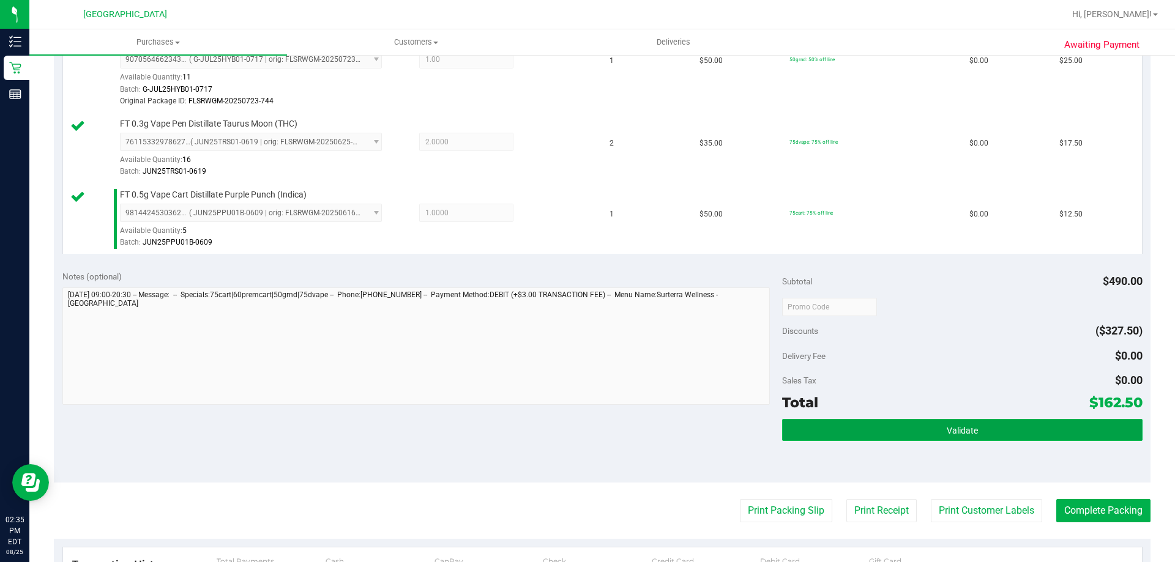
click at [897, 423] on button "Validate" at bounding box center [962, 430] width 360 height 22
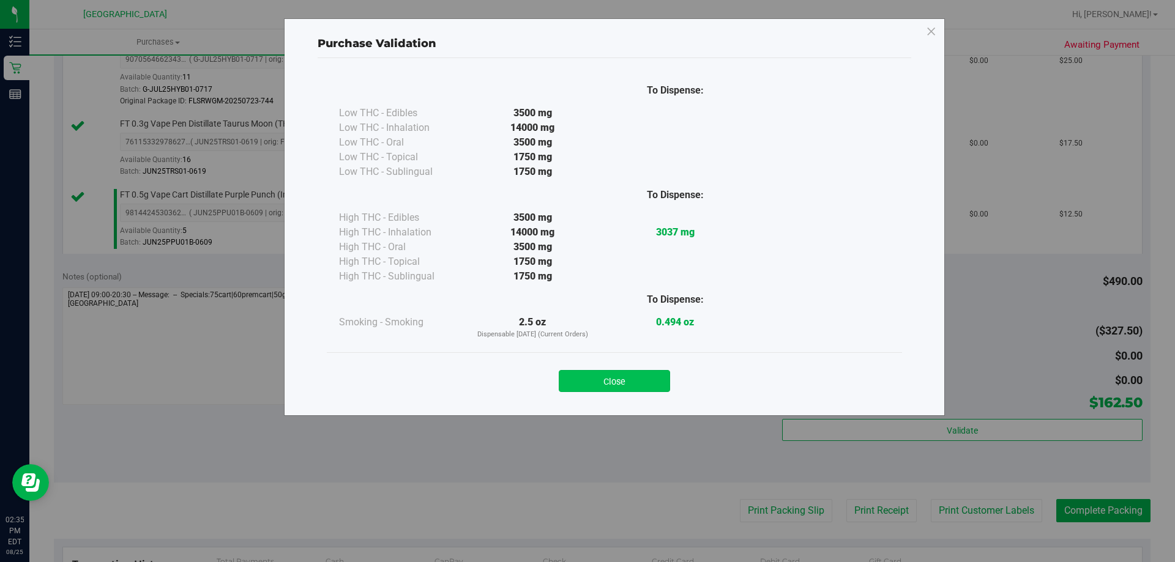
click at [641, 379] on button "Close" at bounding box center [614, 381] width 111 height 22
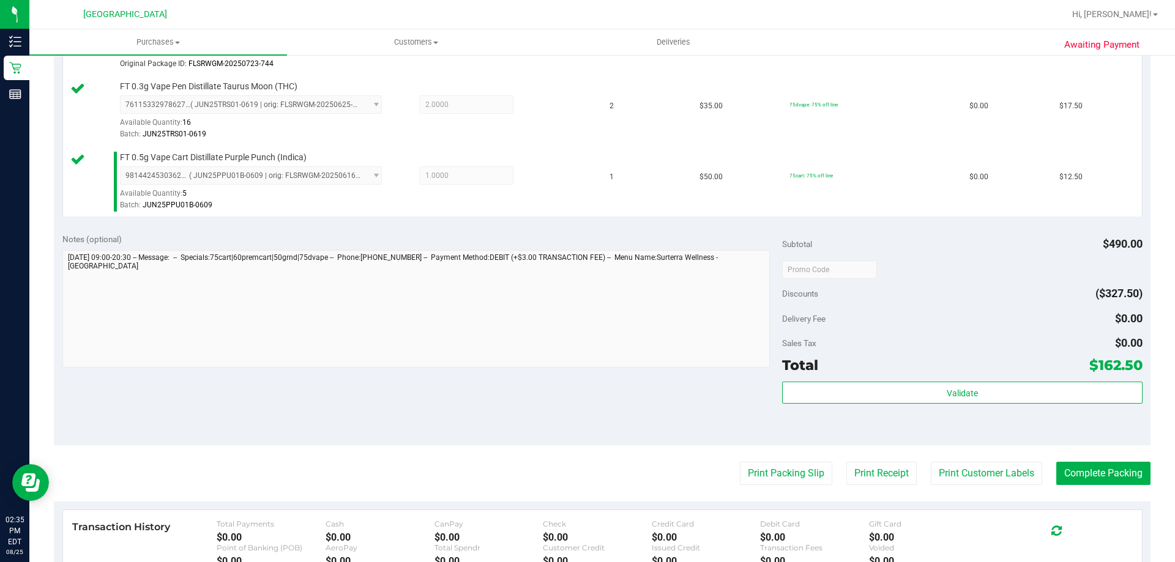
scroll to position [1040, 0]
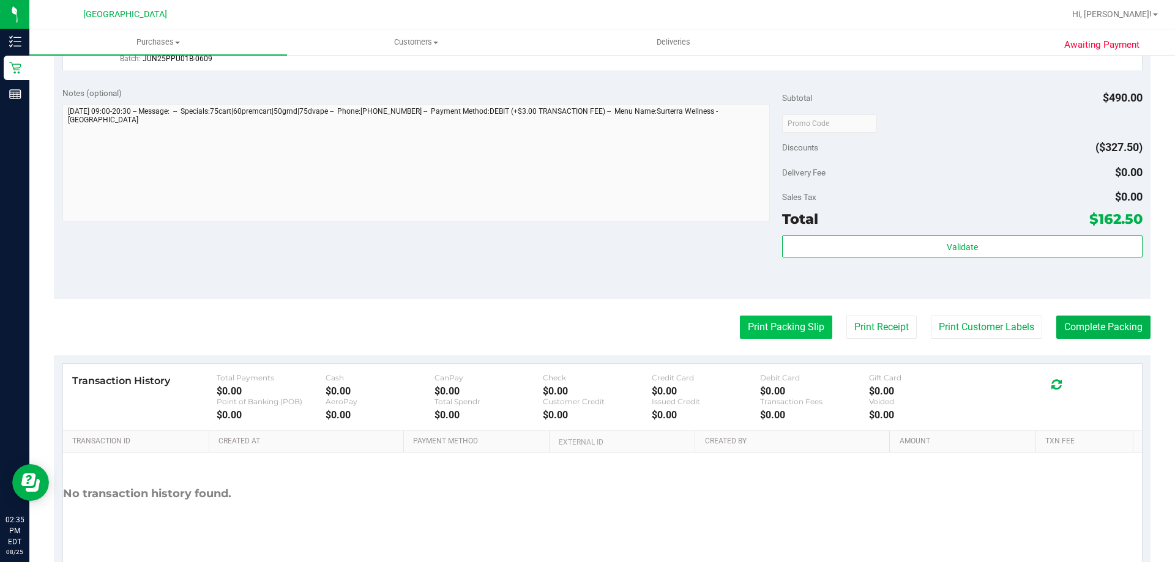
click at [775, 329] on button "Print Packing Slip" at bounding box center [786, 327] width 92 height 23
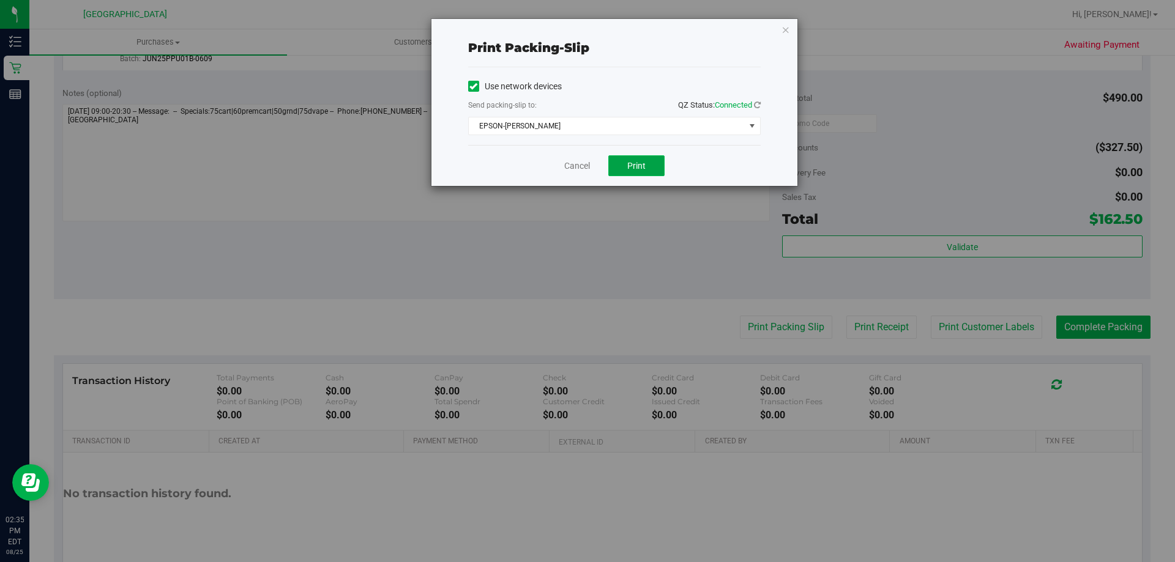
click at [637, 172] on button "Print" at bounding box center [636, 165] width 56 height 21
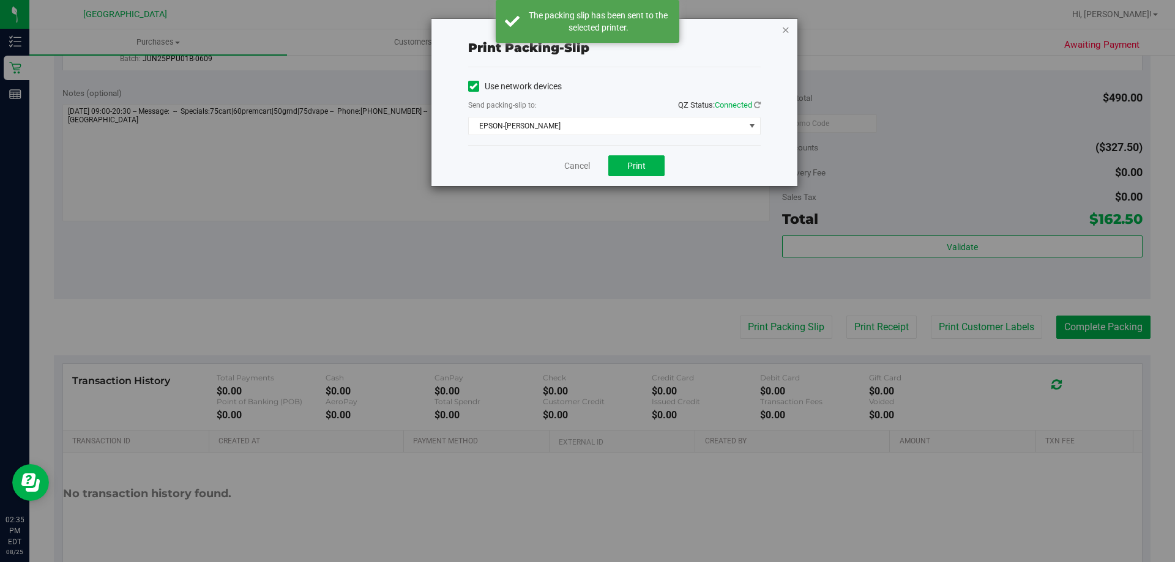
click at [785, 32] on icon "button" at bounding box center [785, 29] width 9 height 15
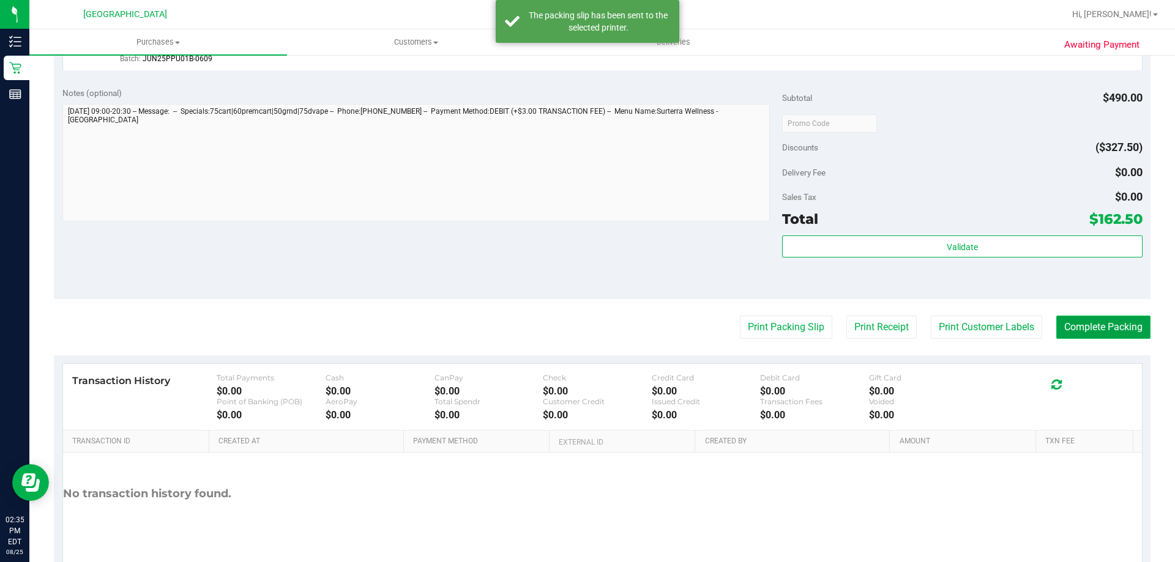
click at [1089, 327] on button "Complete Packing" at bounding box center [1103, 327] width 94 height 23
